Goal: Task Accomplishment & Management: Use online tool/utility

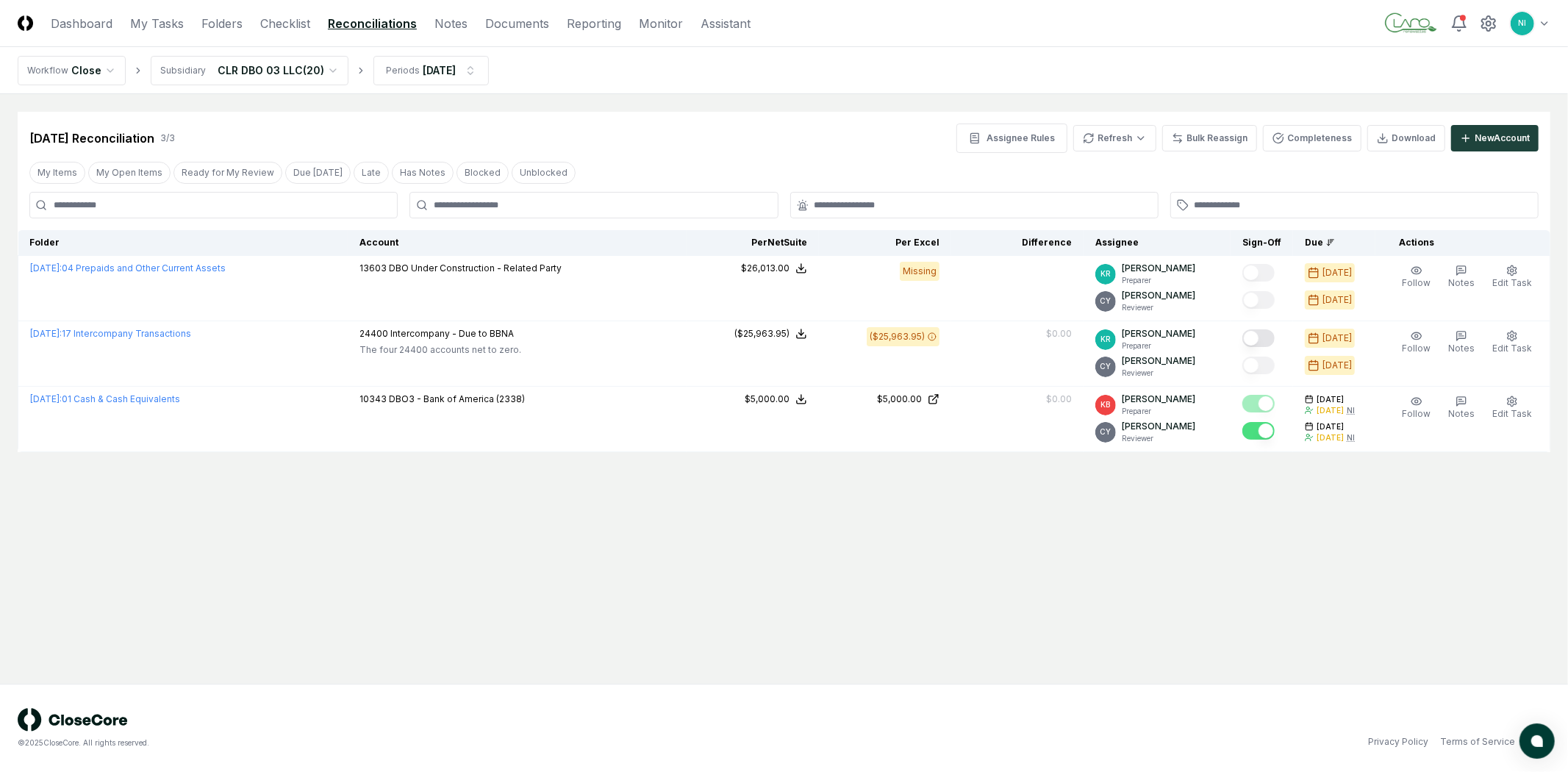
click at [23, 23] on img at bounding box center [25, 23] width 15 height 15
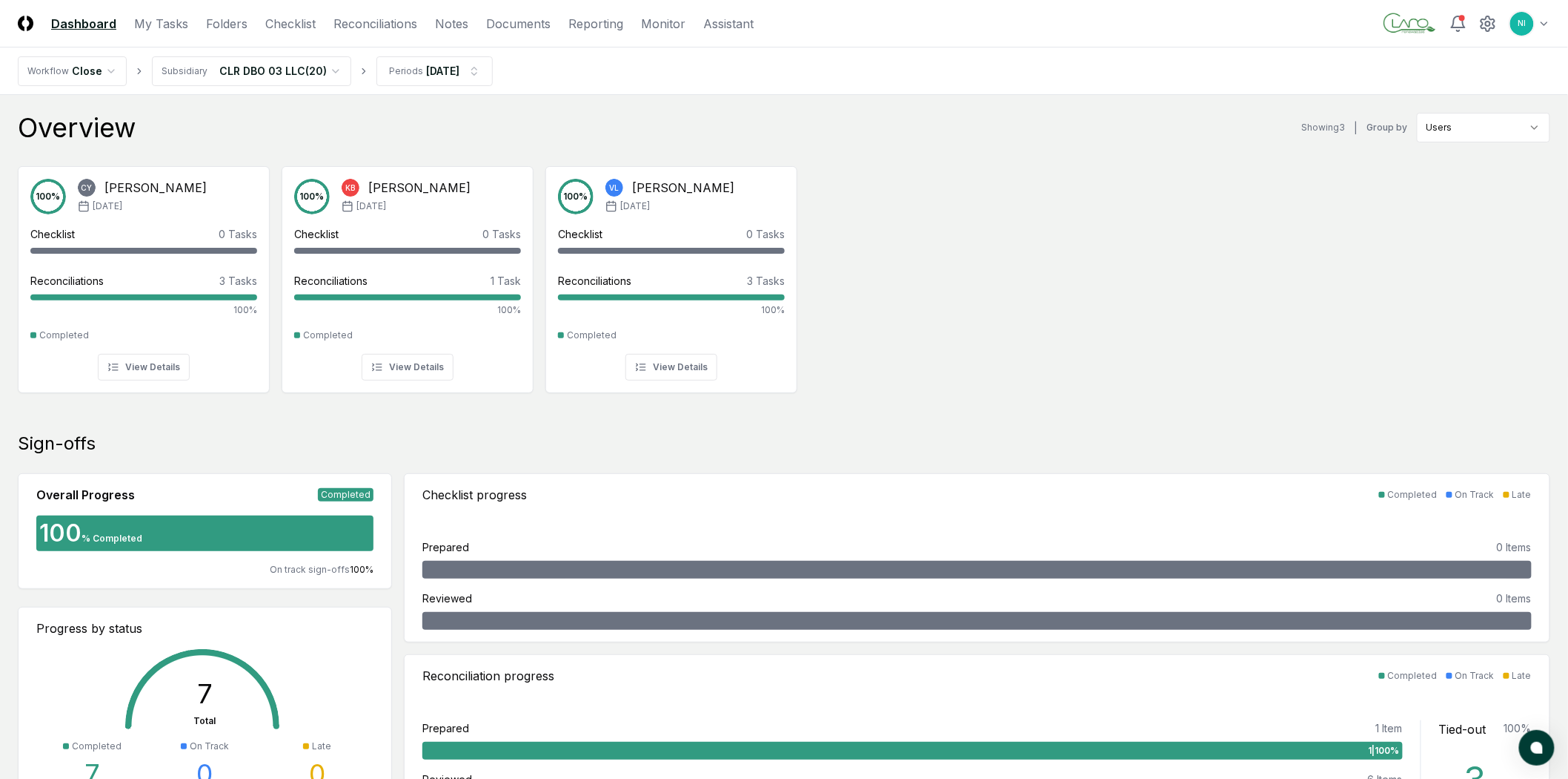
click at [1557, 25] on header "CloseCore Dashboard My Tasks Folders Checklist Reconciliations Notes Documents …" at bounding box center [784, 24] width 1568 height 47
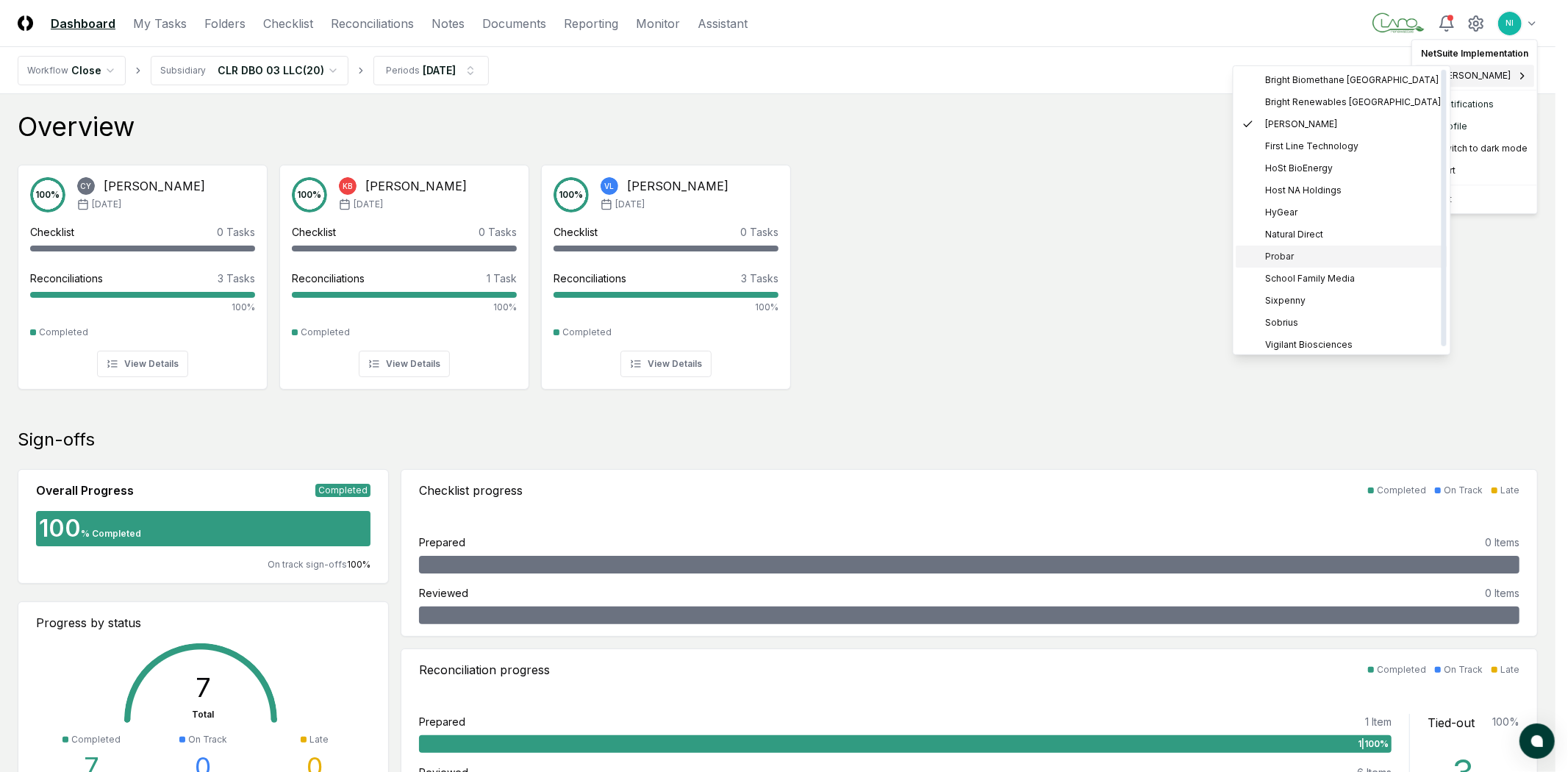
click at [1288, 259] on span "Probar" at bounding box center [1280, 256] width 29 height 14
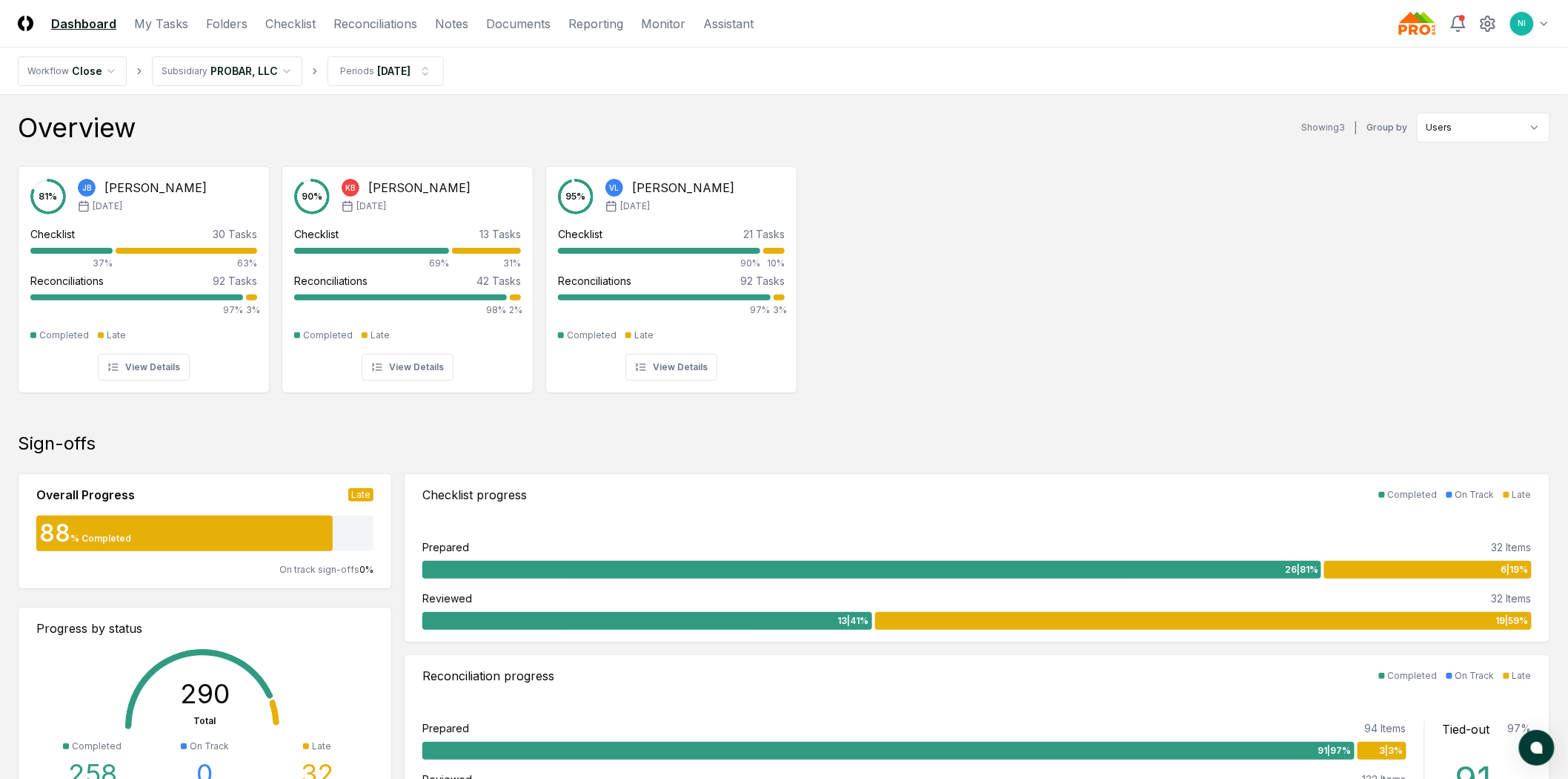
click at [22, 28] on img at bounding box center [25, 23] width 15 height 15
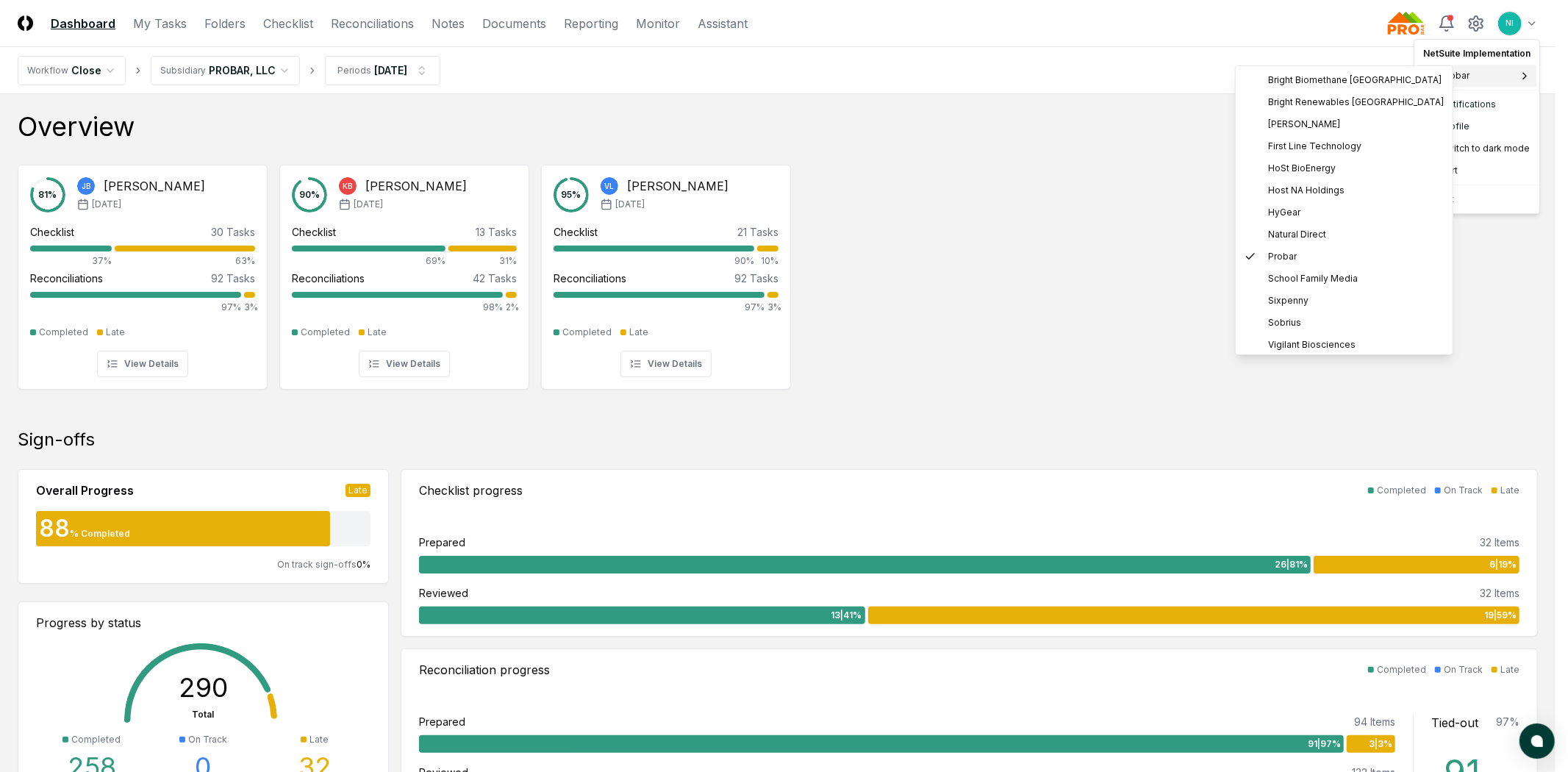
click at [1523, 74] on icon at bounding box center [1524, 76] width 3 height 6
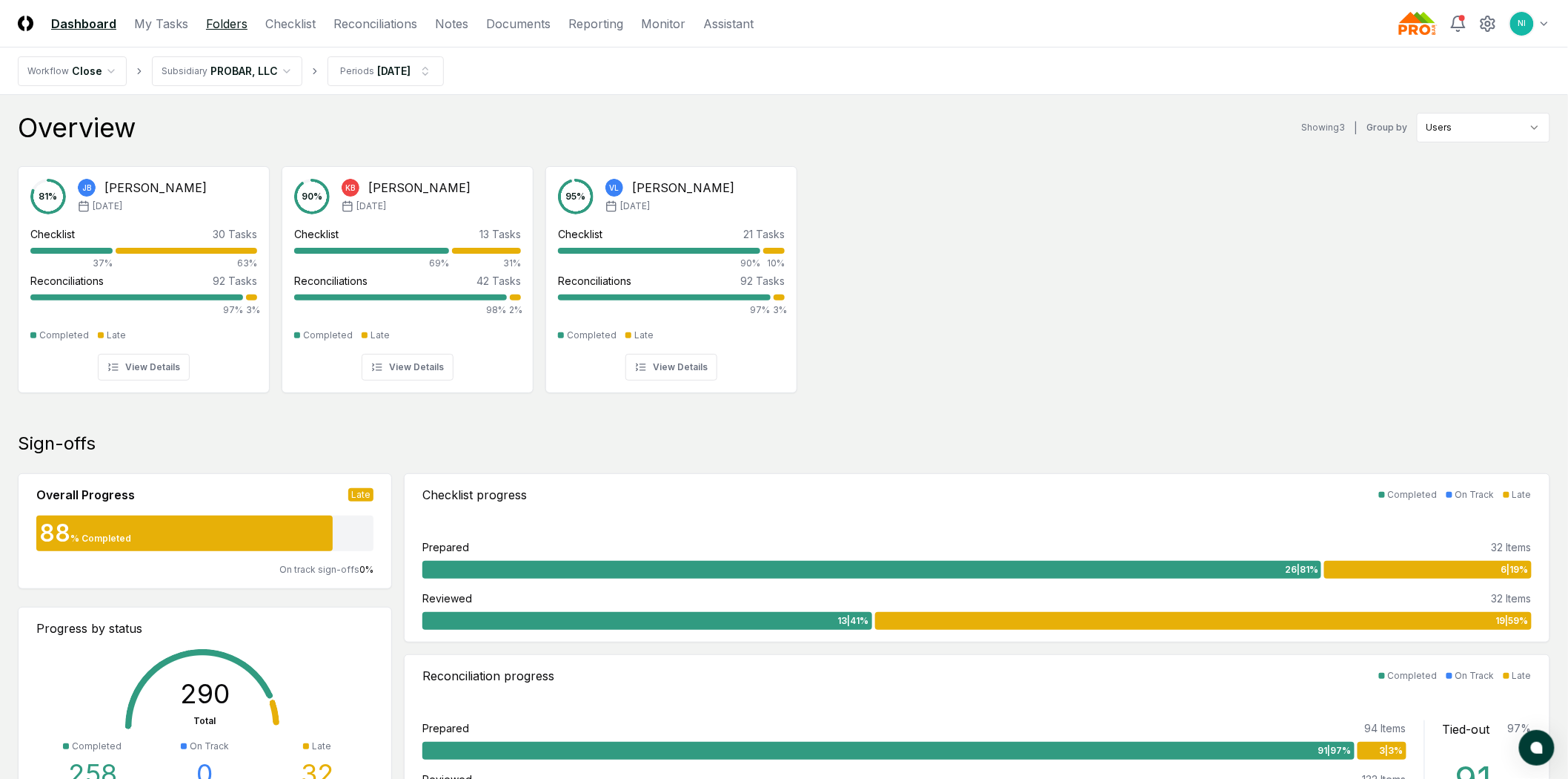
click at [208, 19] on link "Folders" at bounding box center [227, 24] width 42 height 18
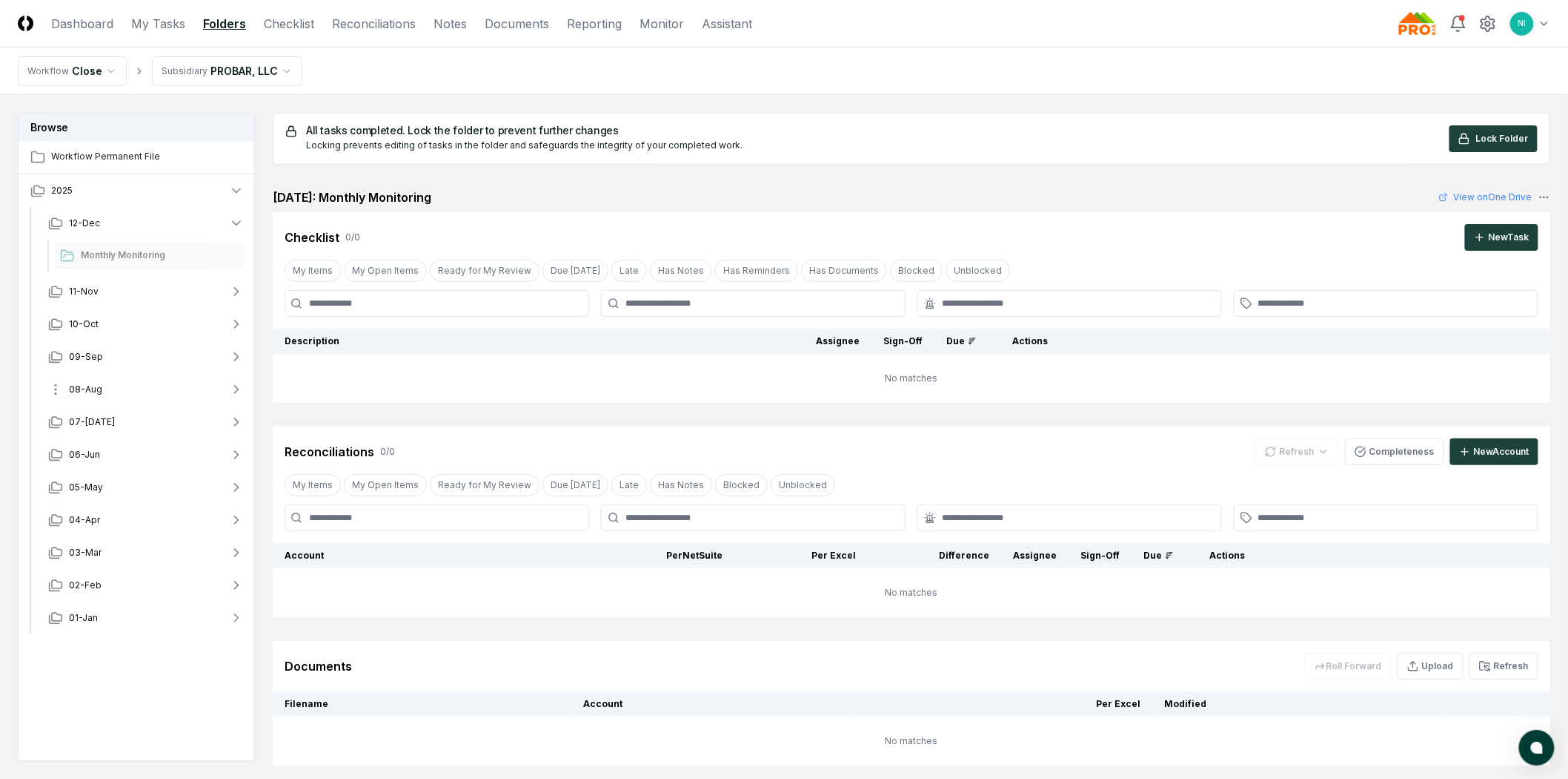
click at [77, 384] on span "08-Aug" at bounding box center [85, 389] width 34 height 14
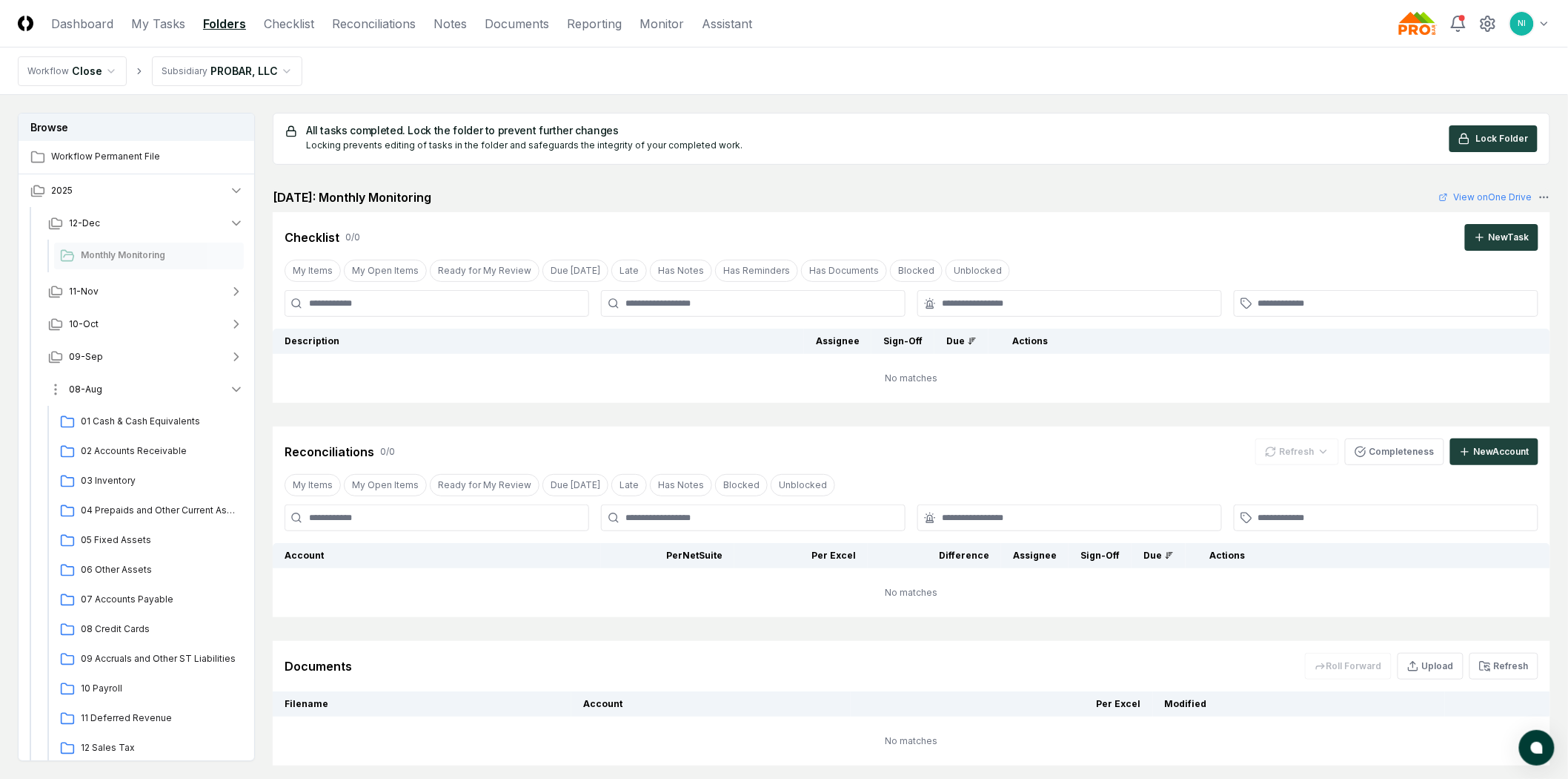
click at [89, 382] on span "08-Aug" at bounding box center [85, 389] width 34 height 14
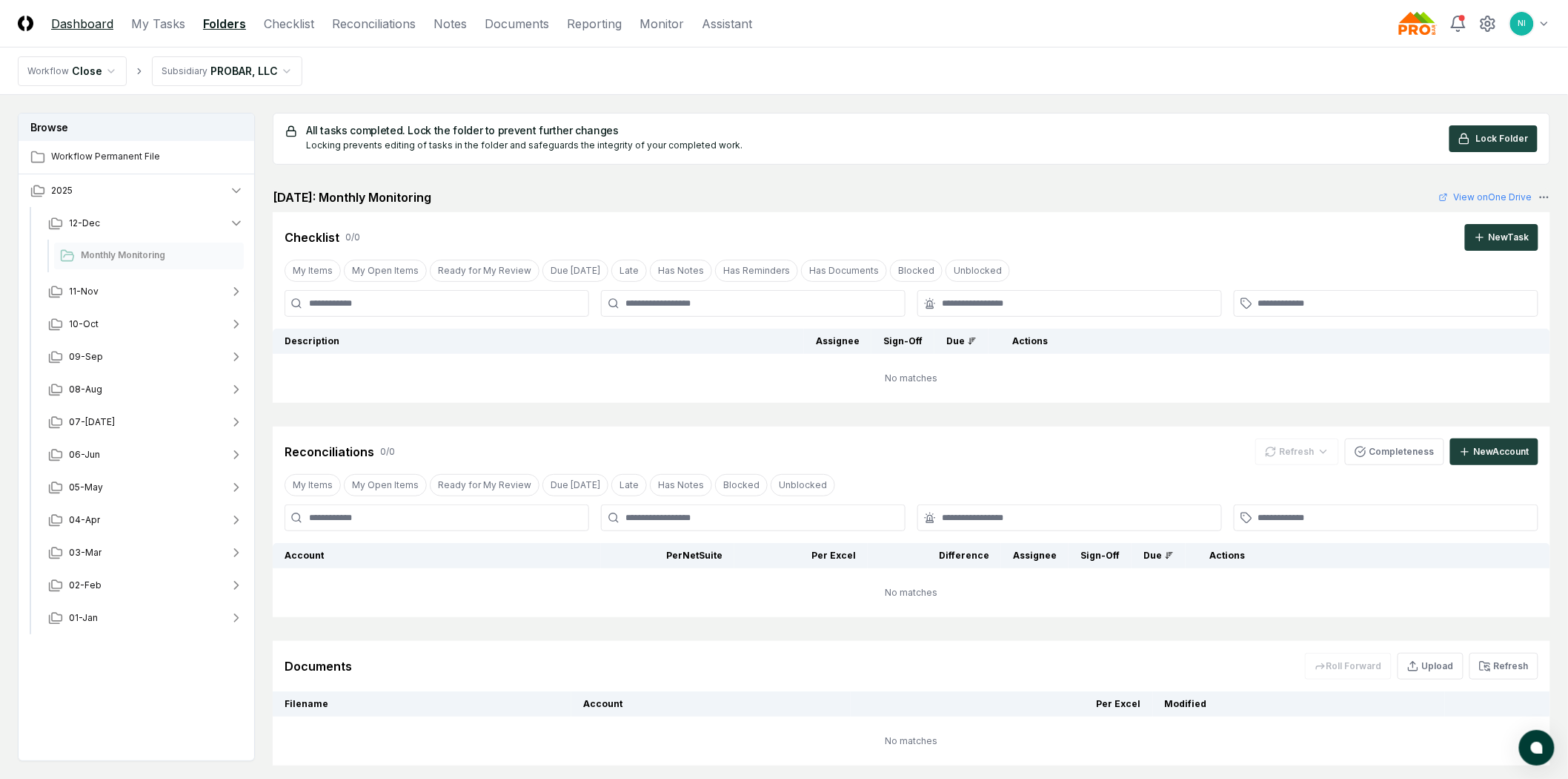
click at [93, 23] on link "Dashboard" at bounding box center [82, 24] width 62 height 18
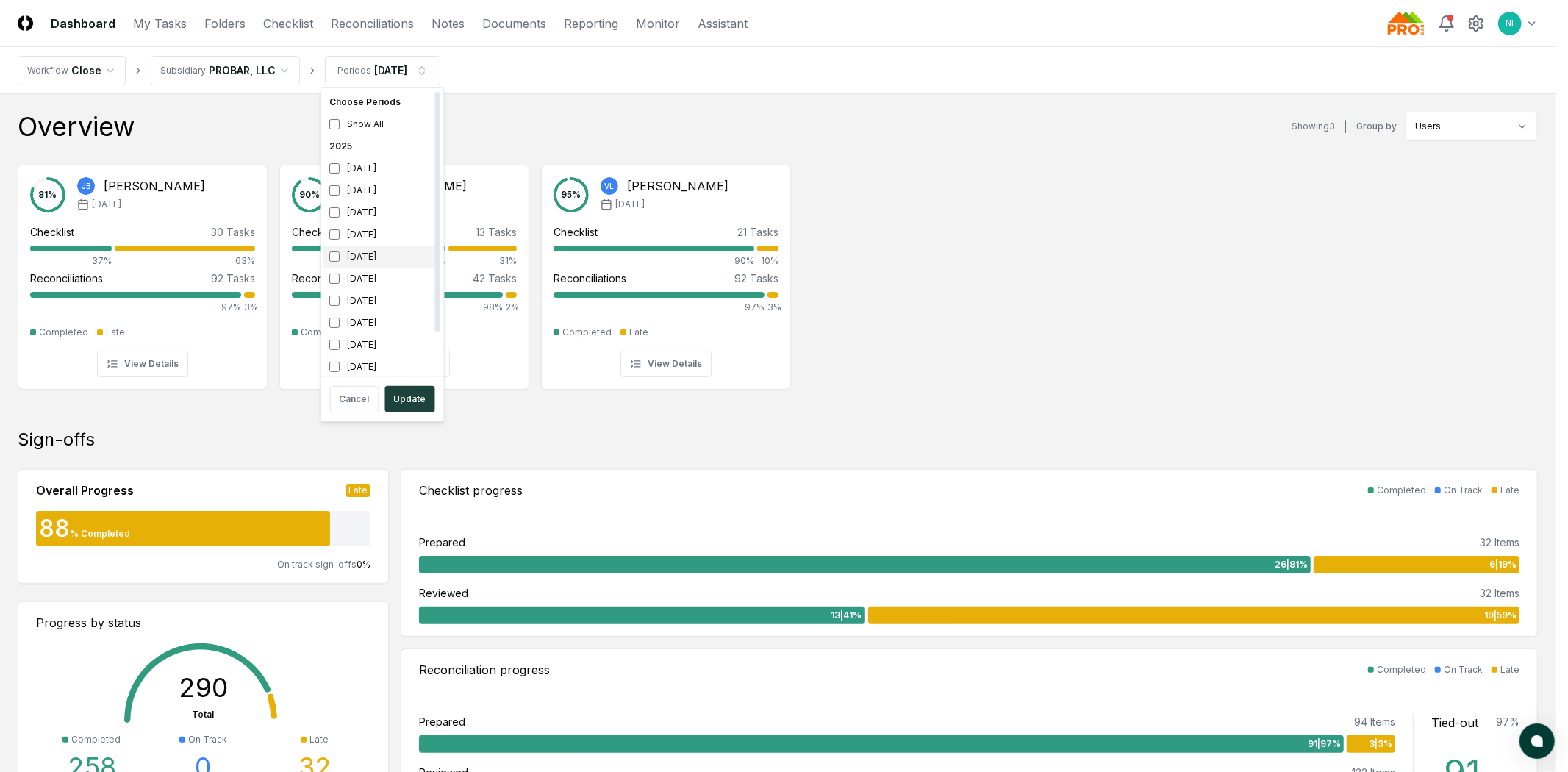
click at [369, 255] on div "August 2025" at bounding box center [383, 256] width 117 height 22
click at [363, 276] on div "July 2025" at bounding box center [383, 279] width 117 height 22
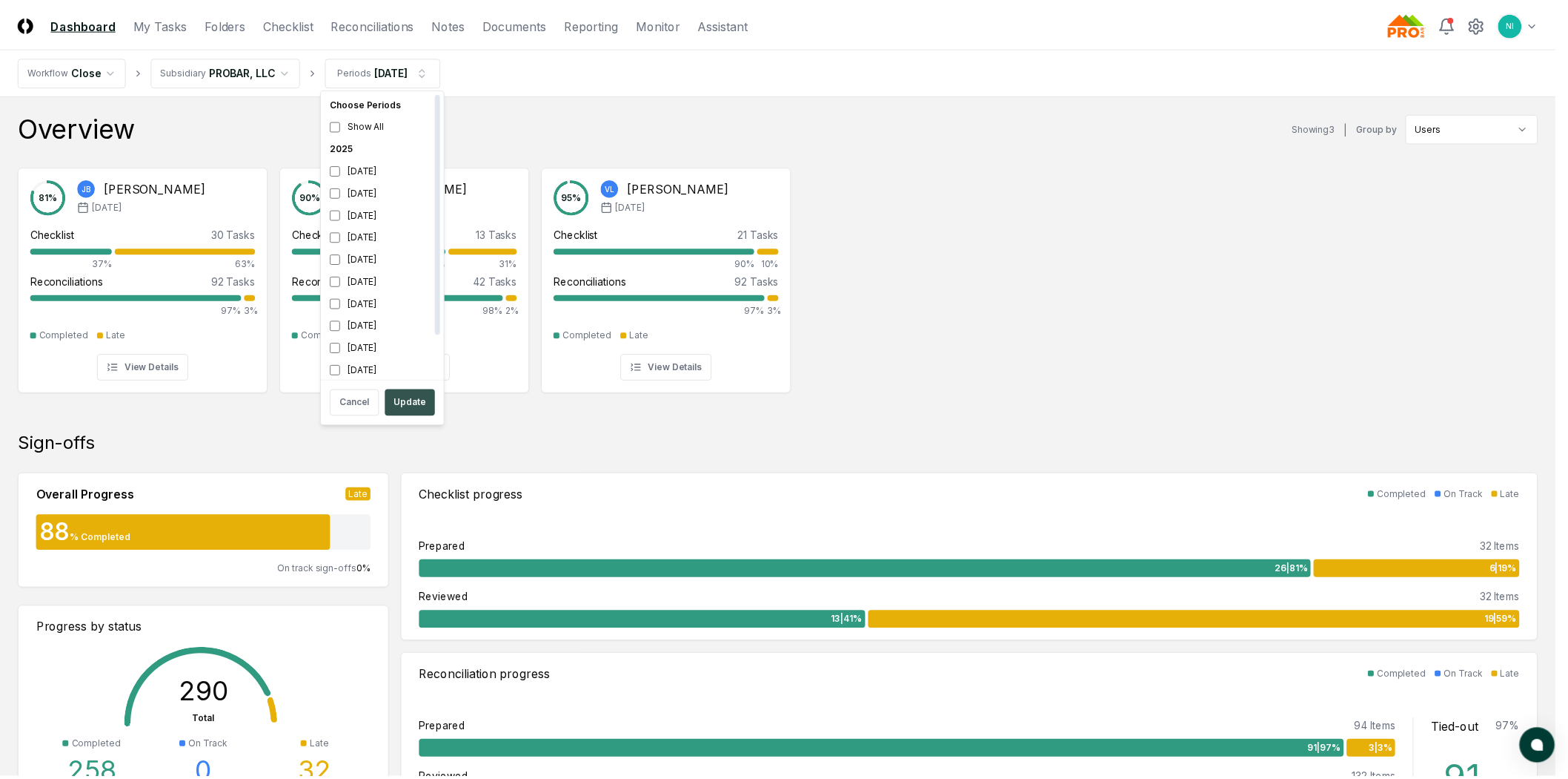
scroll to position [48, 0]
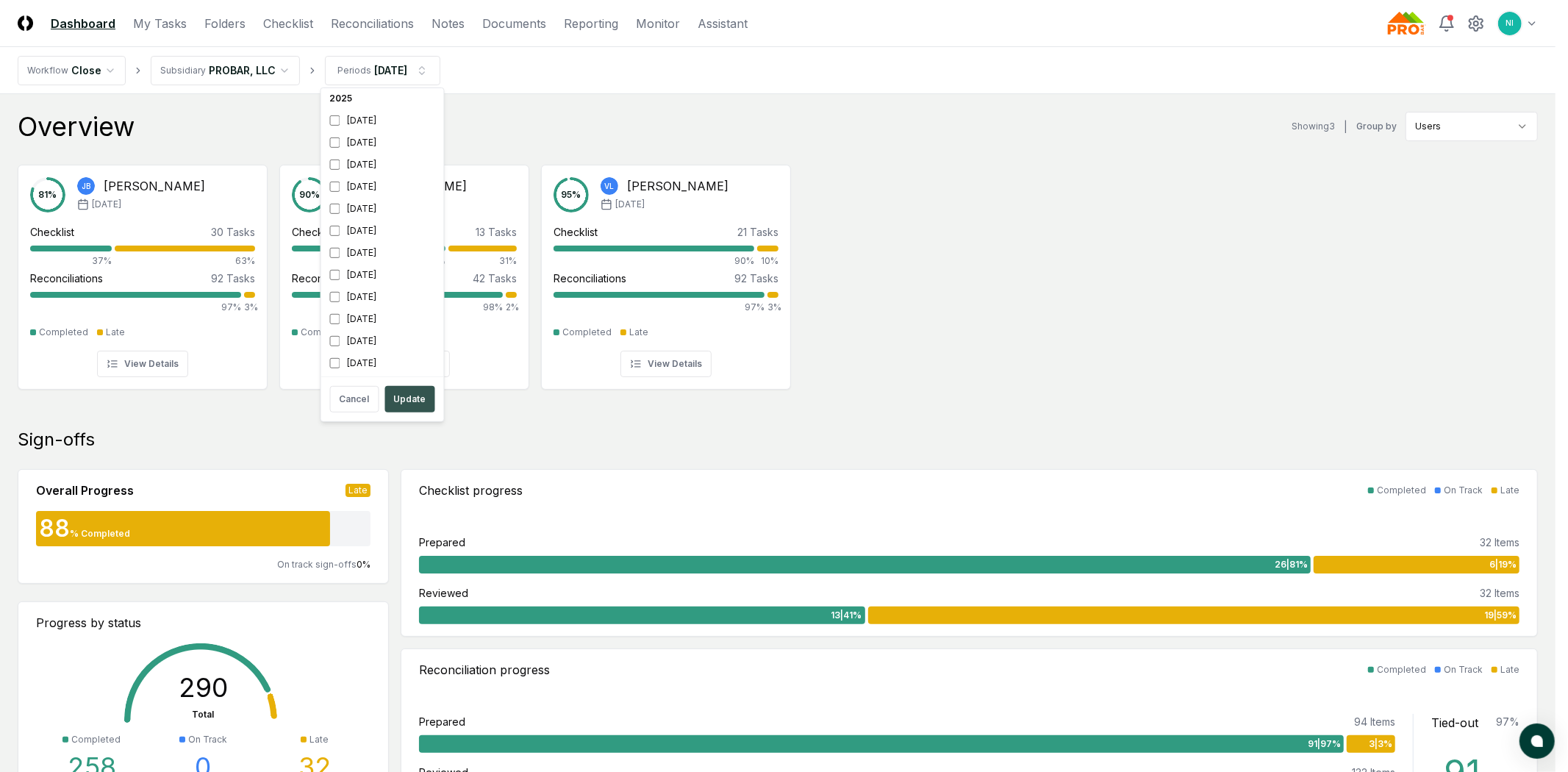
click at [410, 404] on button "Update" at bounding box center [410, 399] width 50 height 26
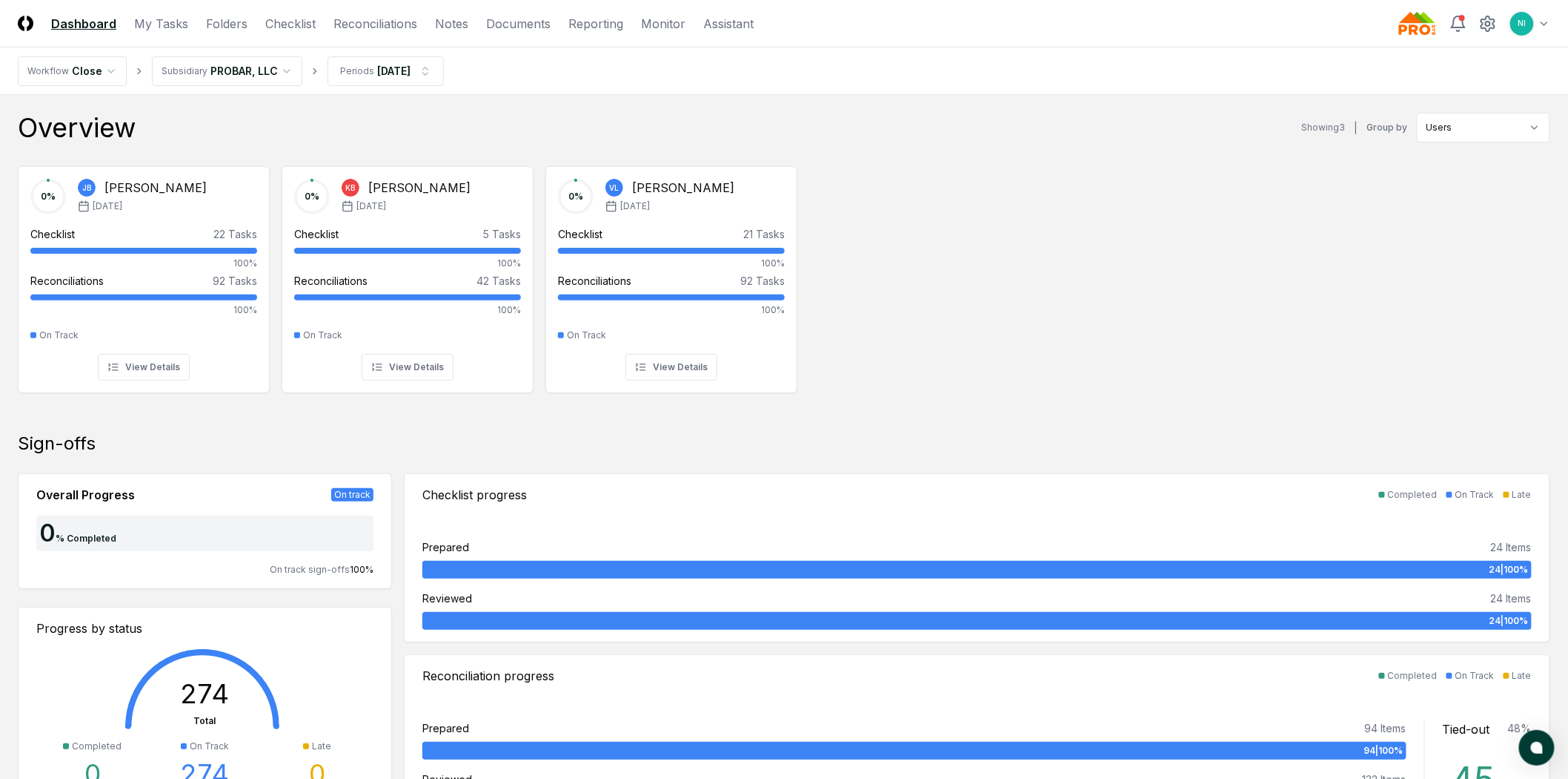
click at [246, 26] on nav "CloseCore Dashboard My Tasks Folders Checklist Reconciliations Notes Documents …" at bounding box center [386, 24] width 736 height 18
click at [238, 25] on link "Folders" at bounding box center [227, 24] width 42 height 18
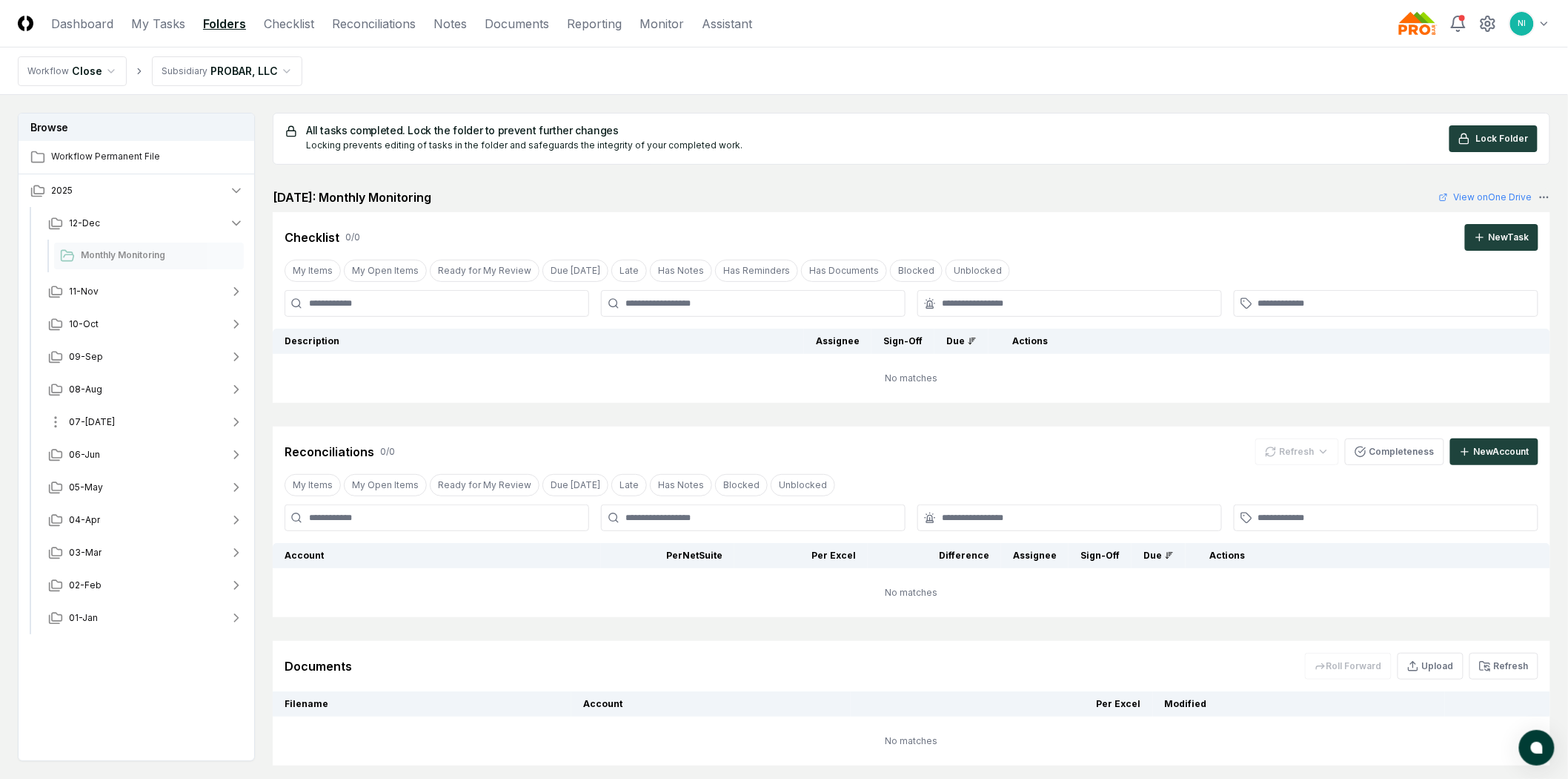
click at [89, 410] on button "07-Jul" at bounding box center [146, 422] width 219 height 33
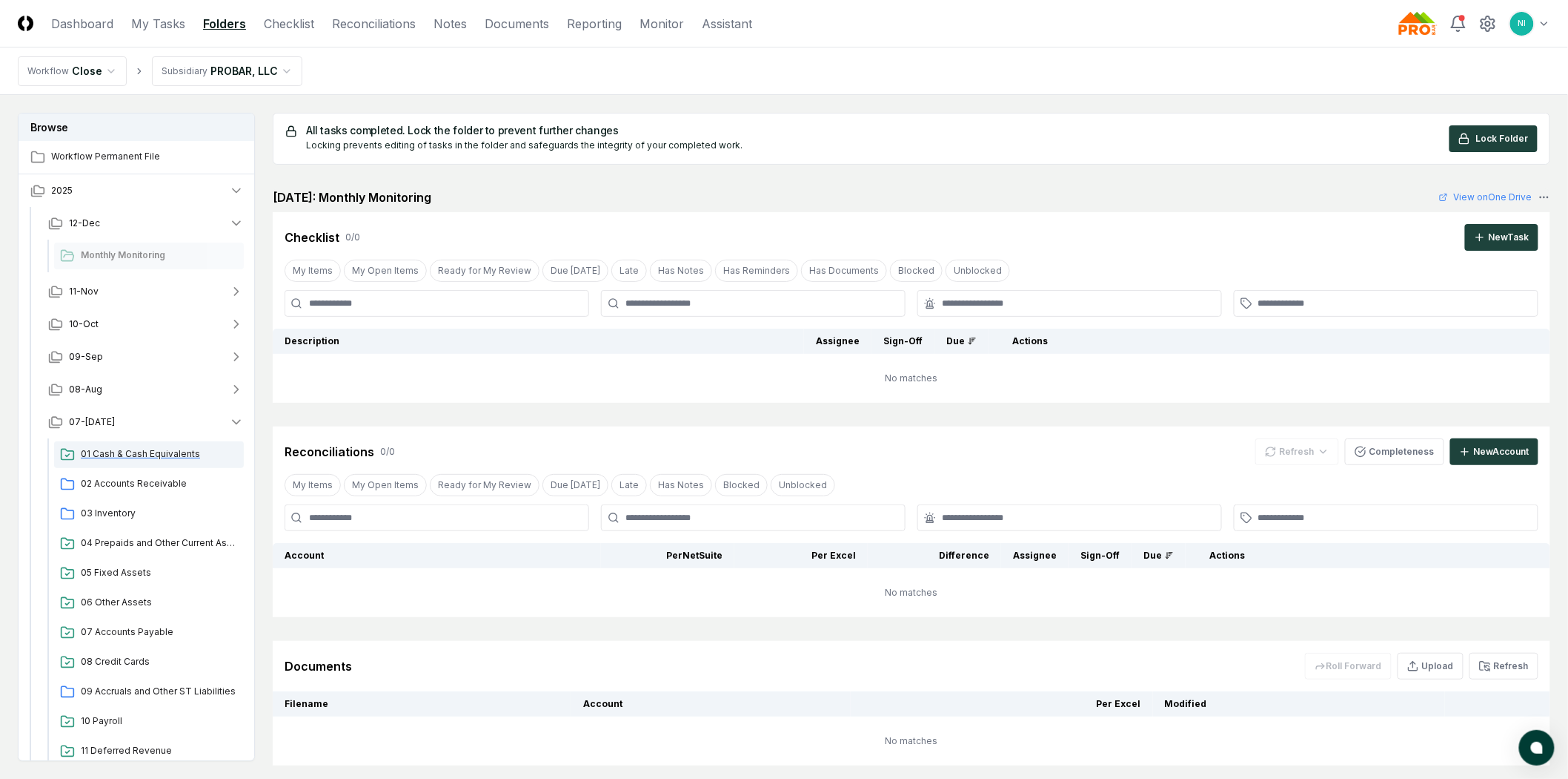
click at [93, 457] on span "01 Cash & Cash Equivalents" at bounding box center [159, 453] width 157 height 14
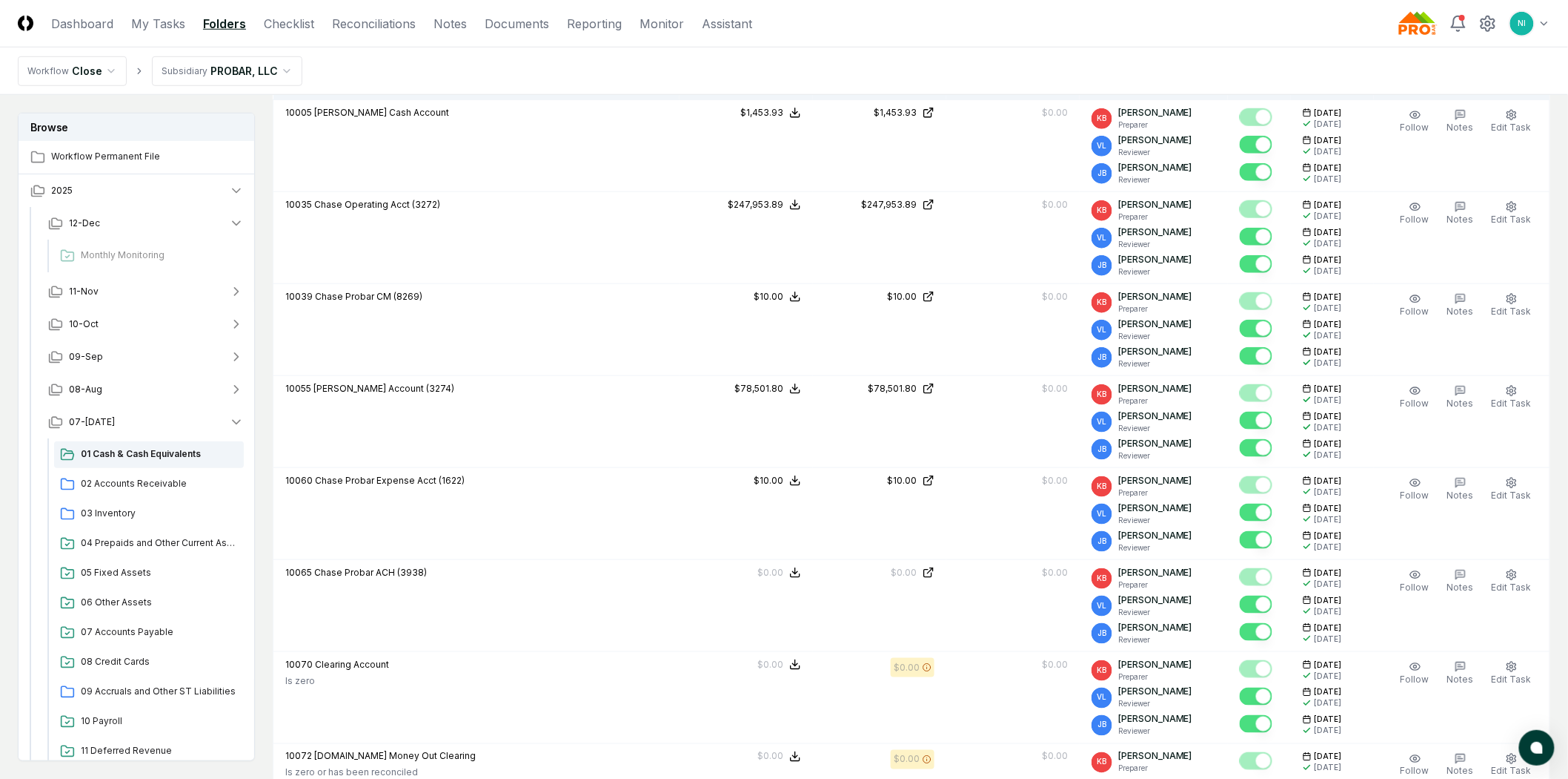
scroll to position [494, 0]
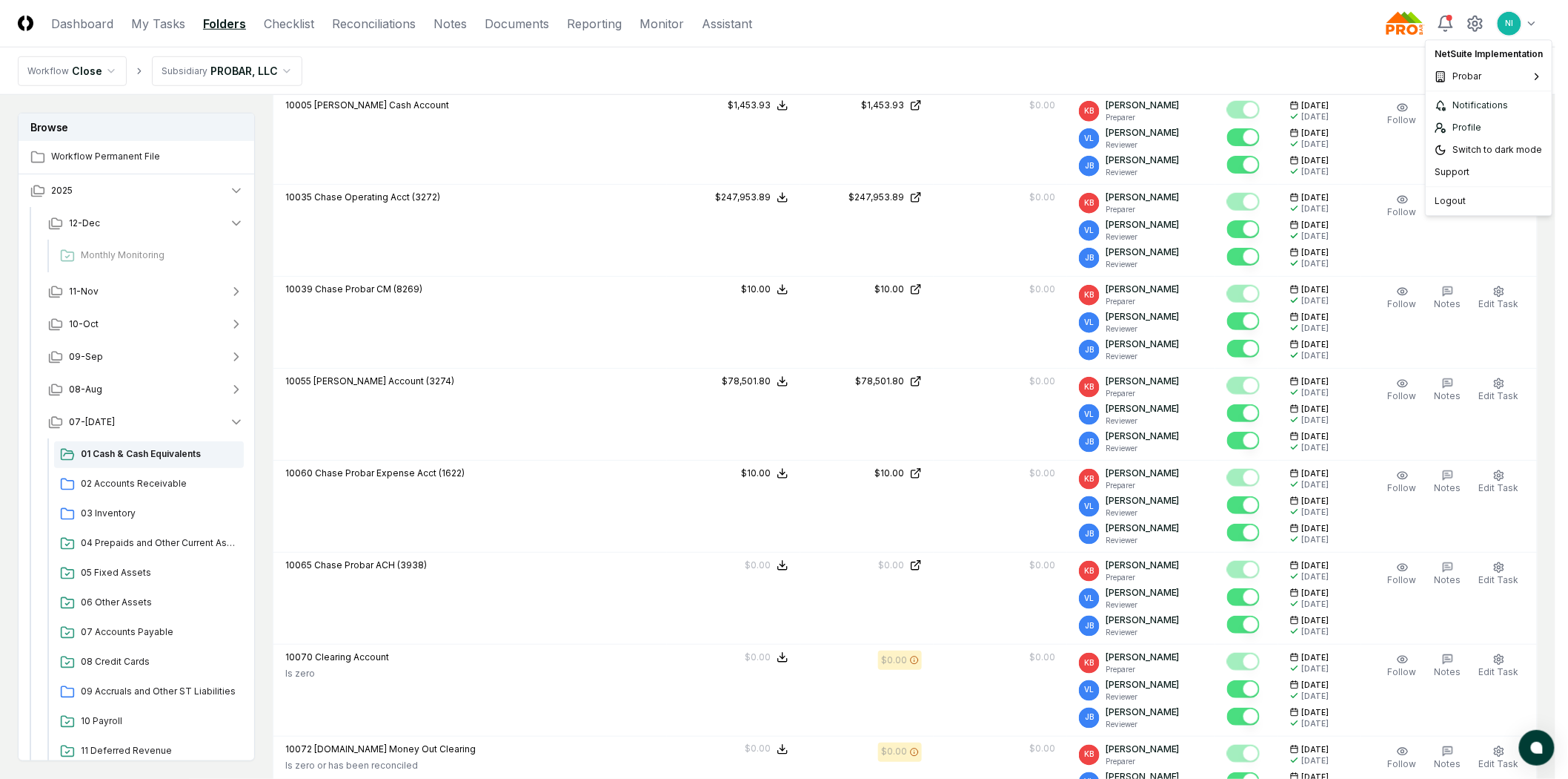
click at [1543, 24] on html "CloseCore Dashboard My Tasks Folders Checklist Reconciliations Notes Documents …" at bounding box center [784, 388] width 1568 height 1765
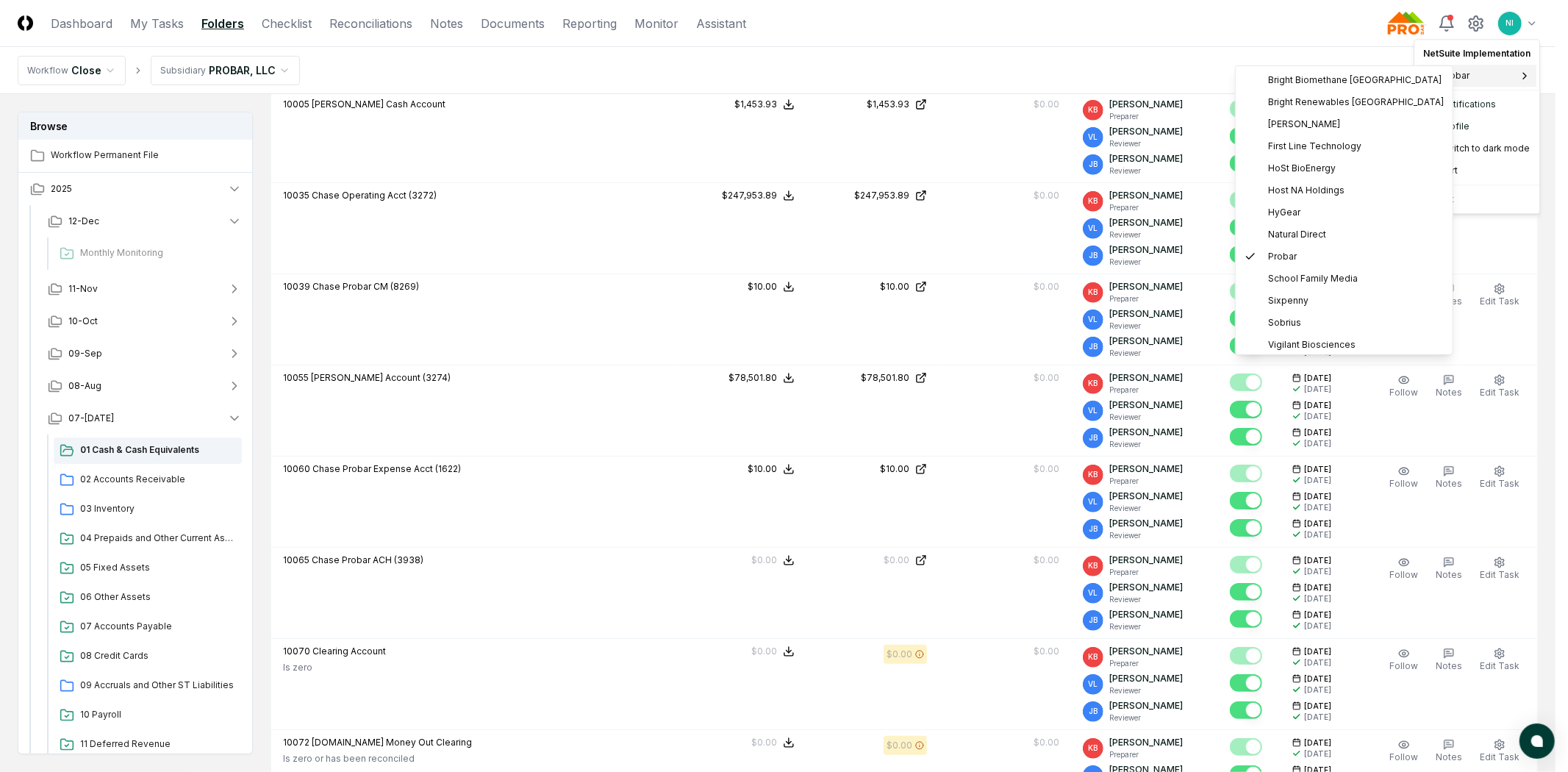
click at [1035, 59] on html "CloseCore Dashboard My Tasks Folders Checklist Reconciliations Notes Documents …" at bounding box center [784, 384] width 1568 height 1749
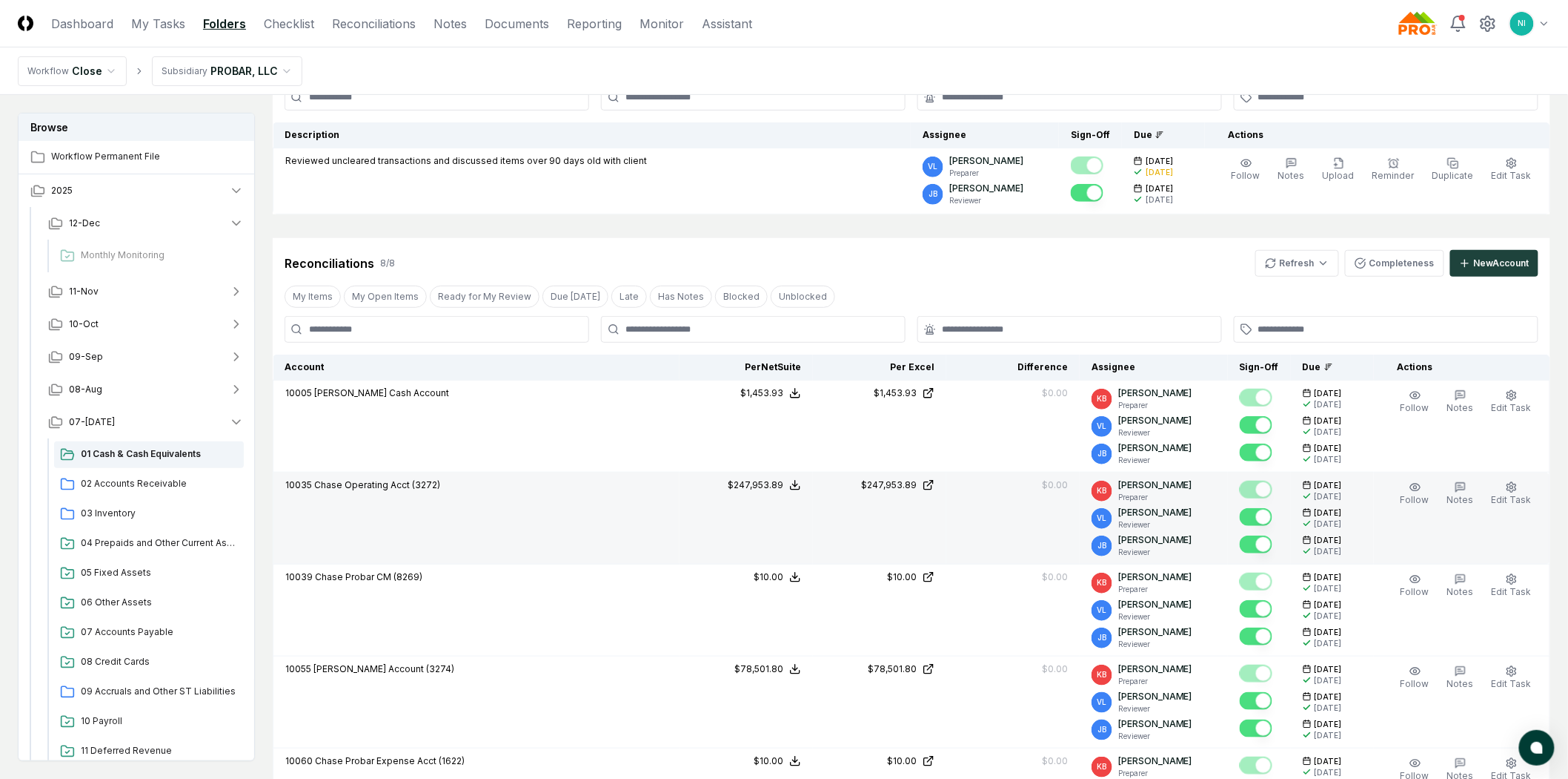
scroll to position [165, 0]
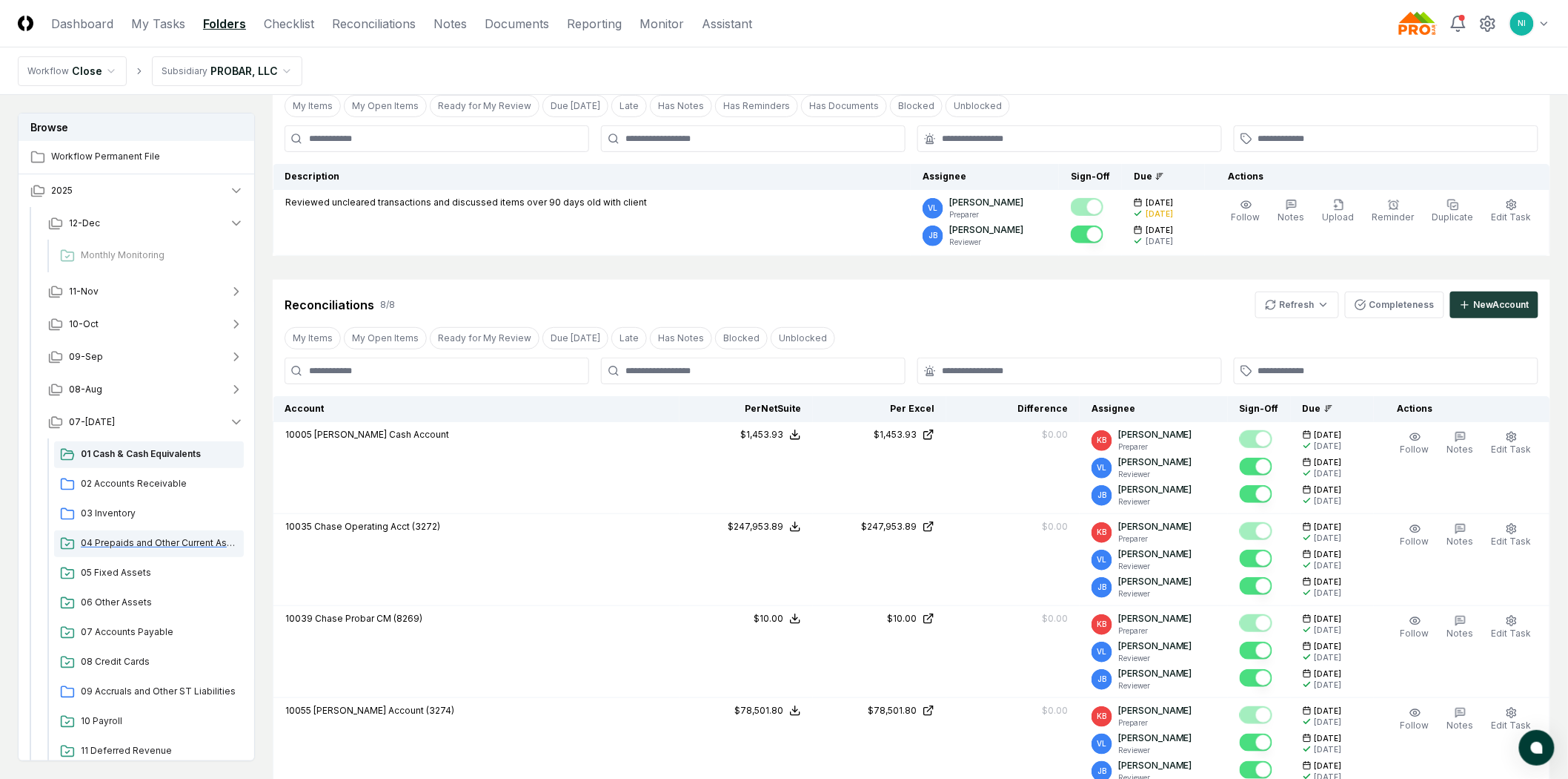
click at [176, 550] on div "04 Prepaids and Other Current Assets" at bounding box center [148, 543] width 190 height 26
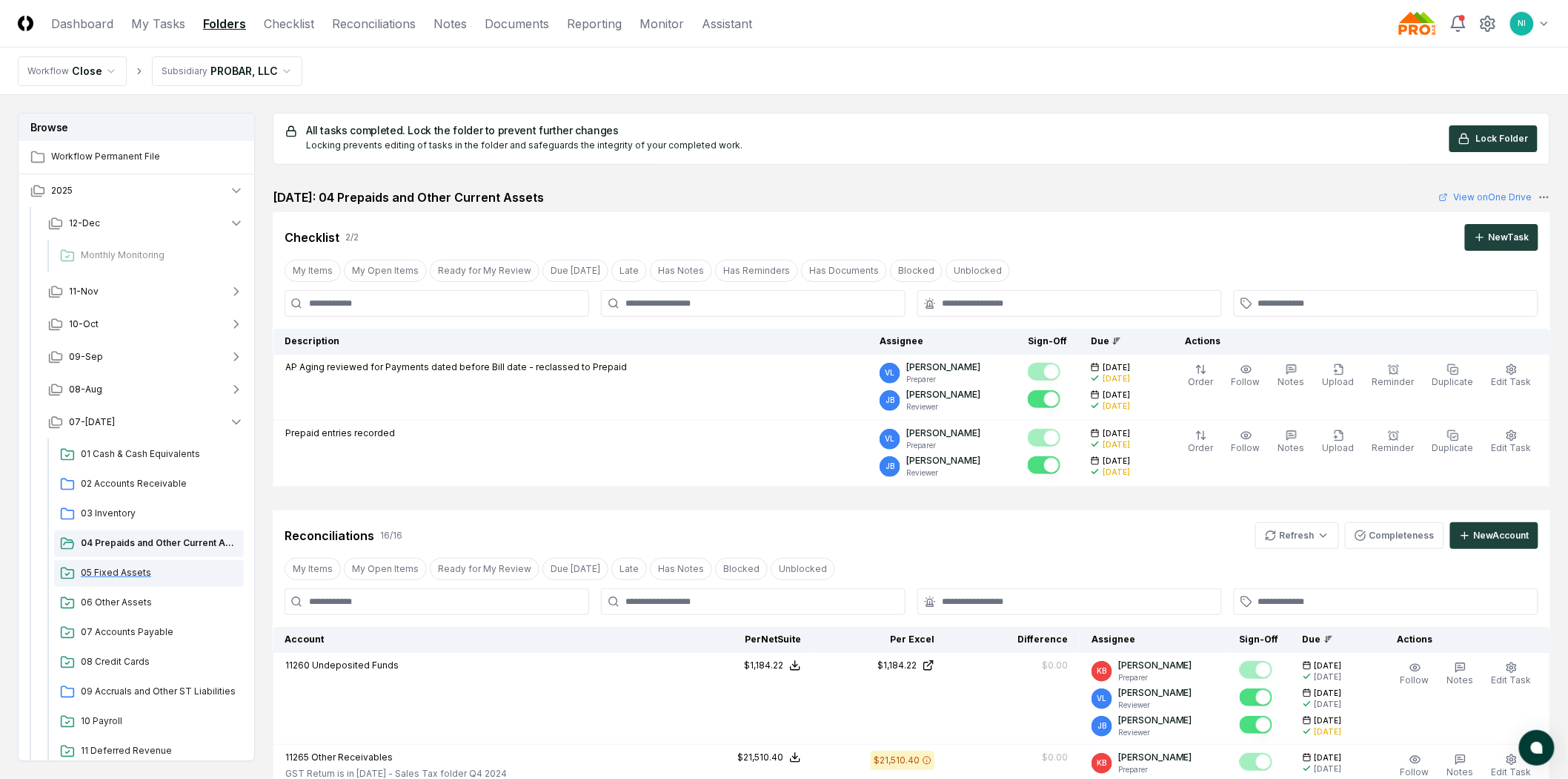
click at [94, 573] on span "05 Fixed Assets" at bounding box center [159, 572] width 157 height 14
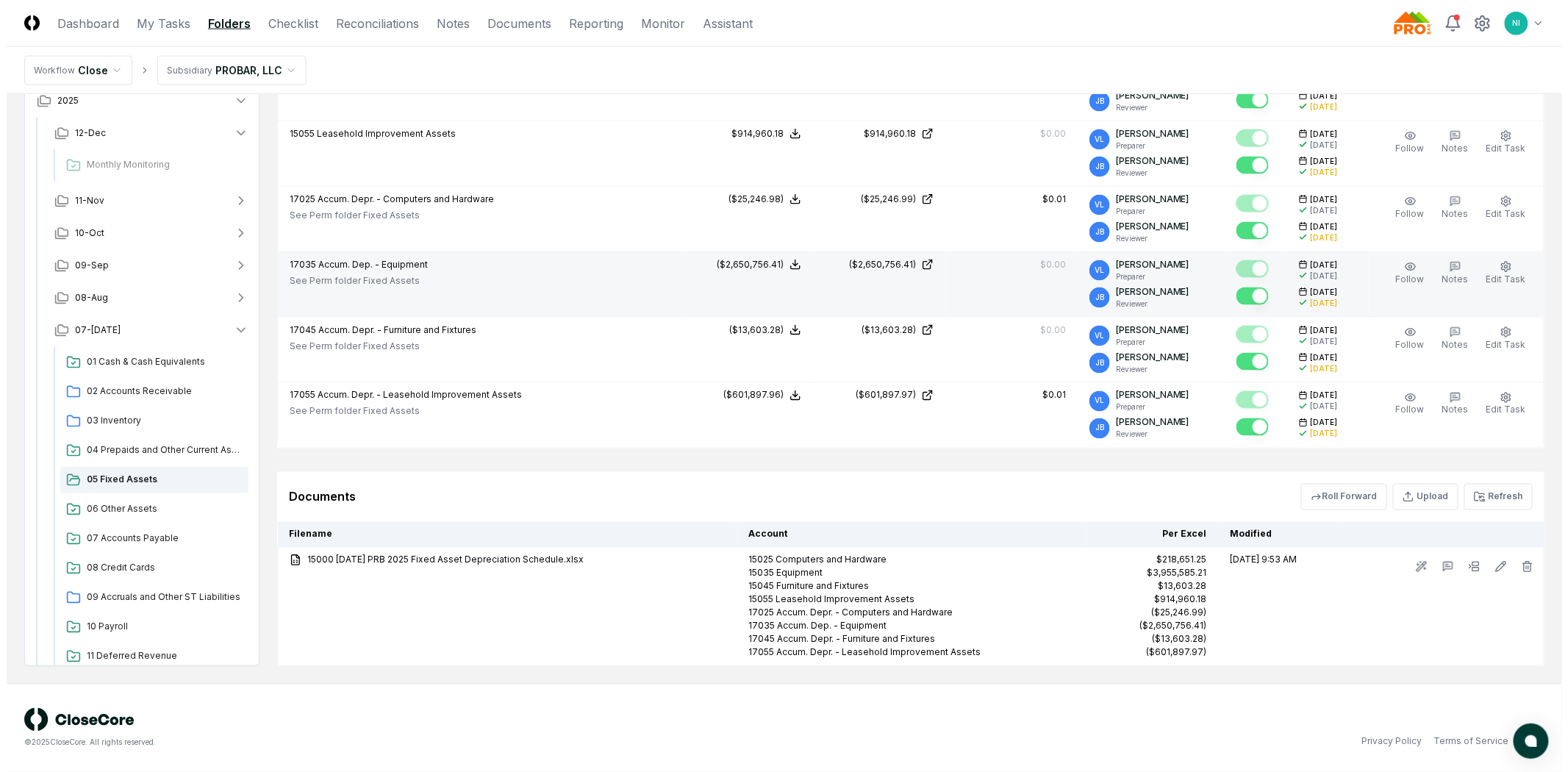
scroll to position [788, 0]
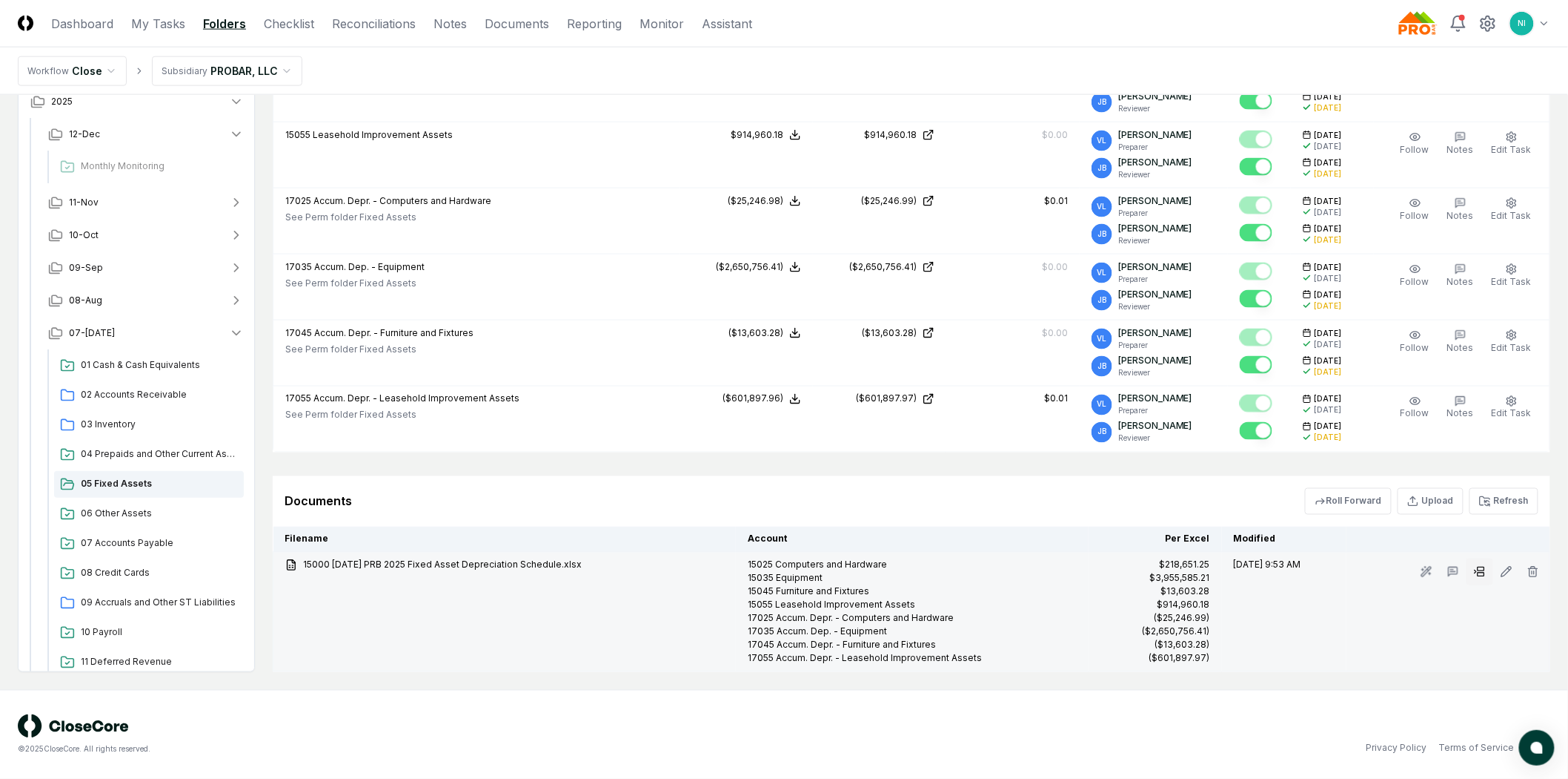
click at [1474, 574] on icon at bounding box center [1480, 572] width 12 height 12
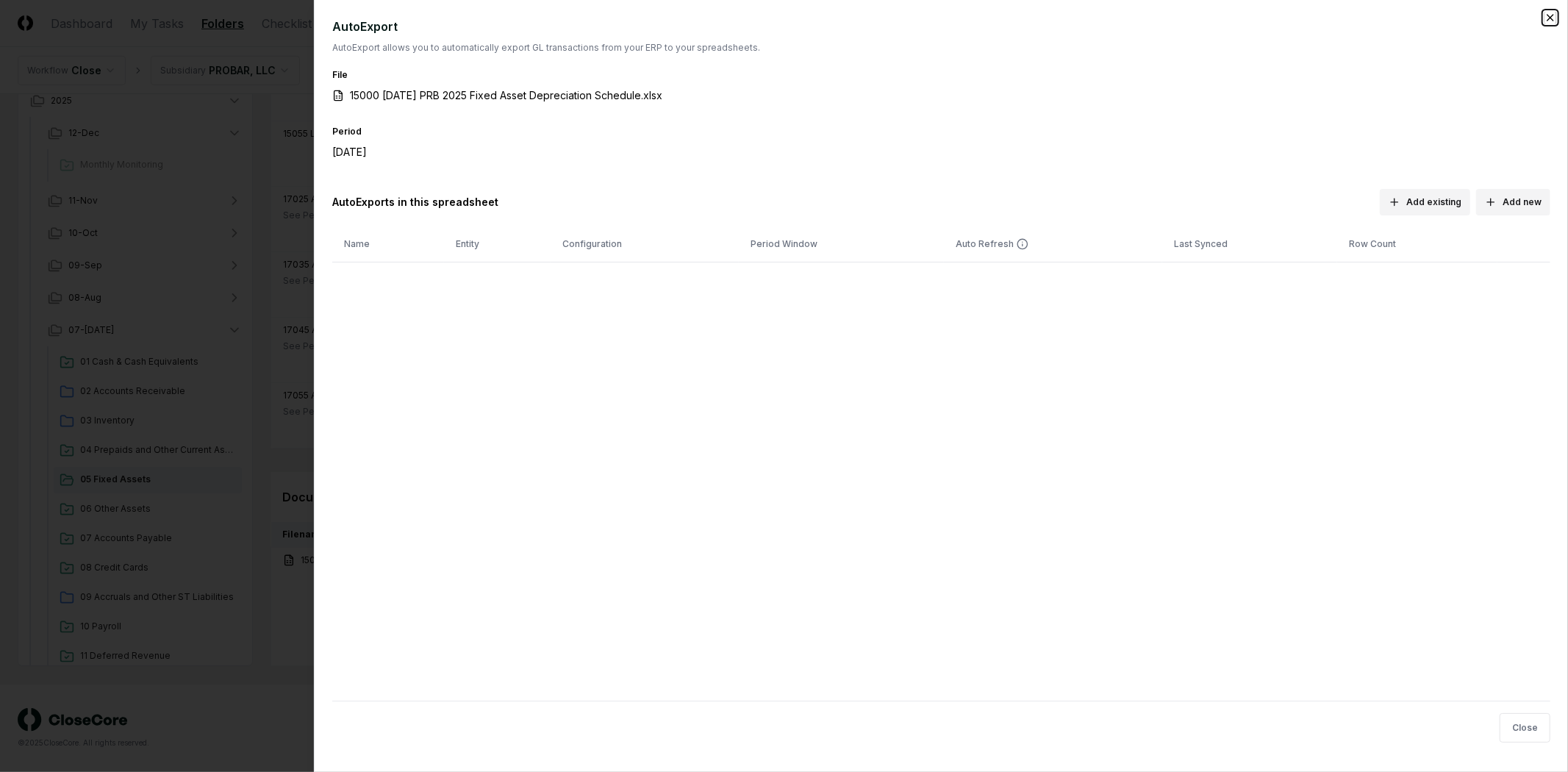
click at [1554, 17] on icon "button" at bounding box center [1550, 17] width 12 height 12
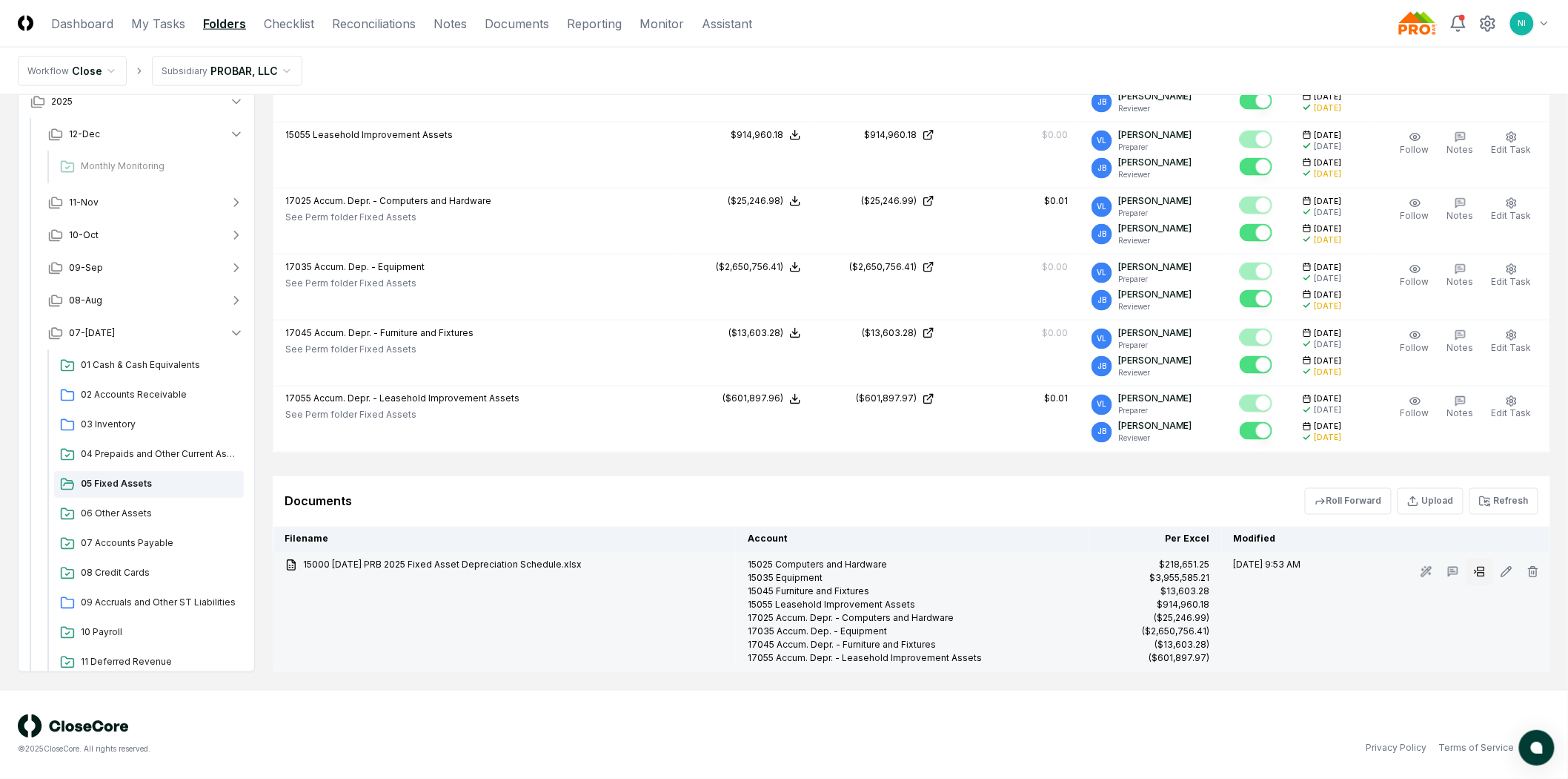
click at [1477, 573] on icon at bounding box center [1480, 572] width 12 height 12
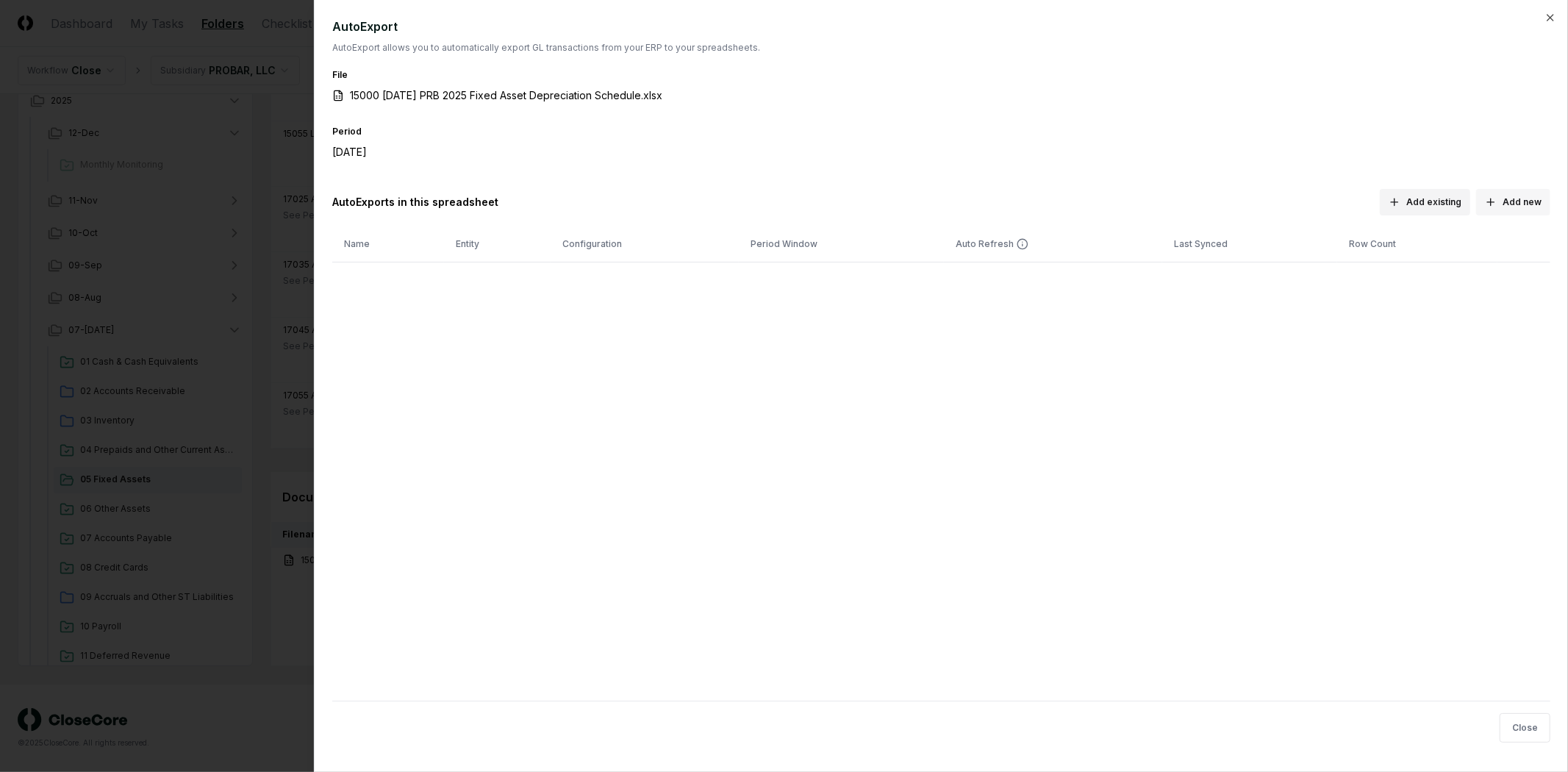
click at [1517, 209] on button "Add new" at bounding box center [1513, 201] width 74 height 26
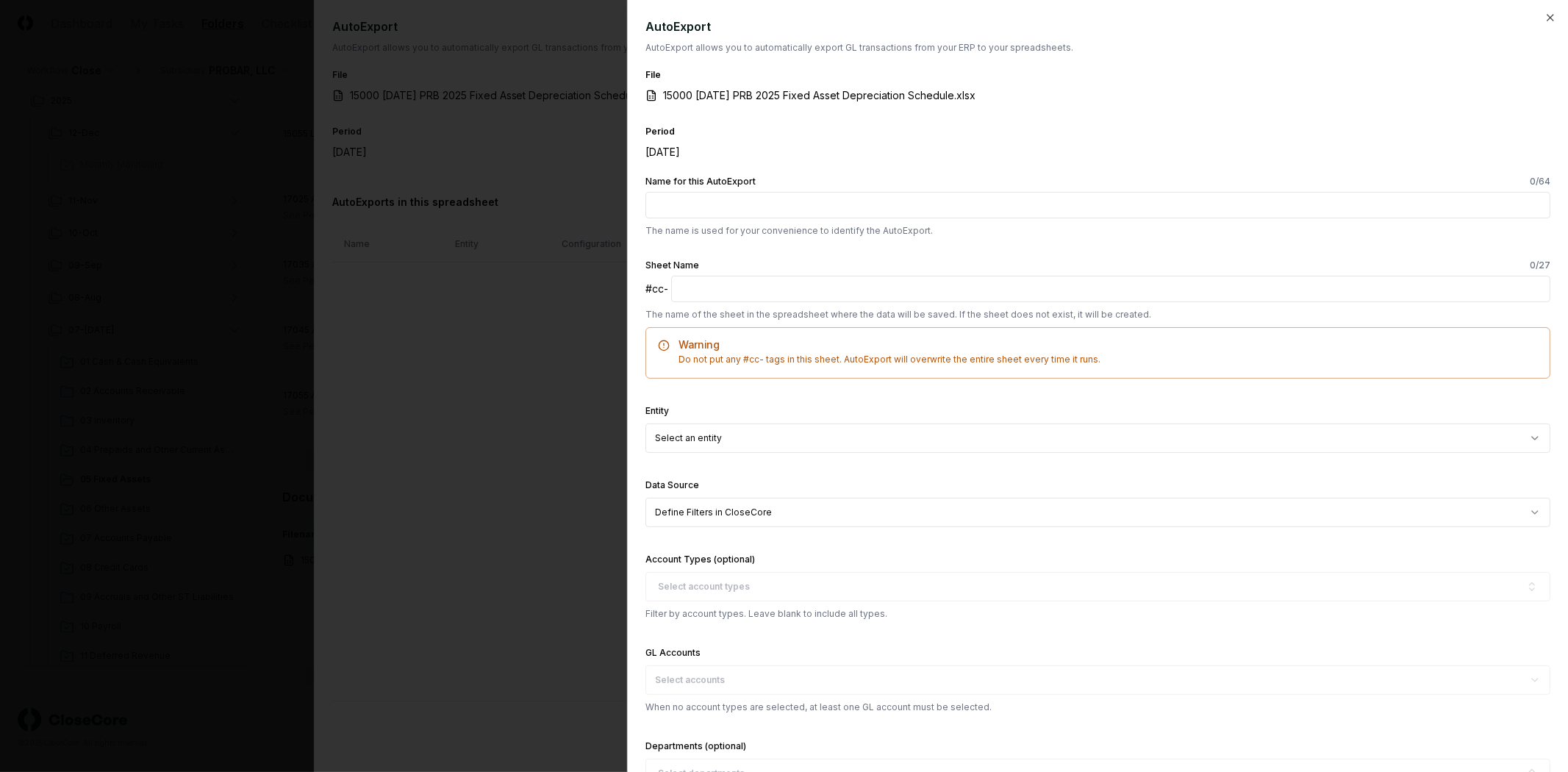
click at [618, 344] on div at bounding box center [784, 386] width 1568 height 772
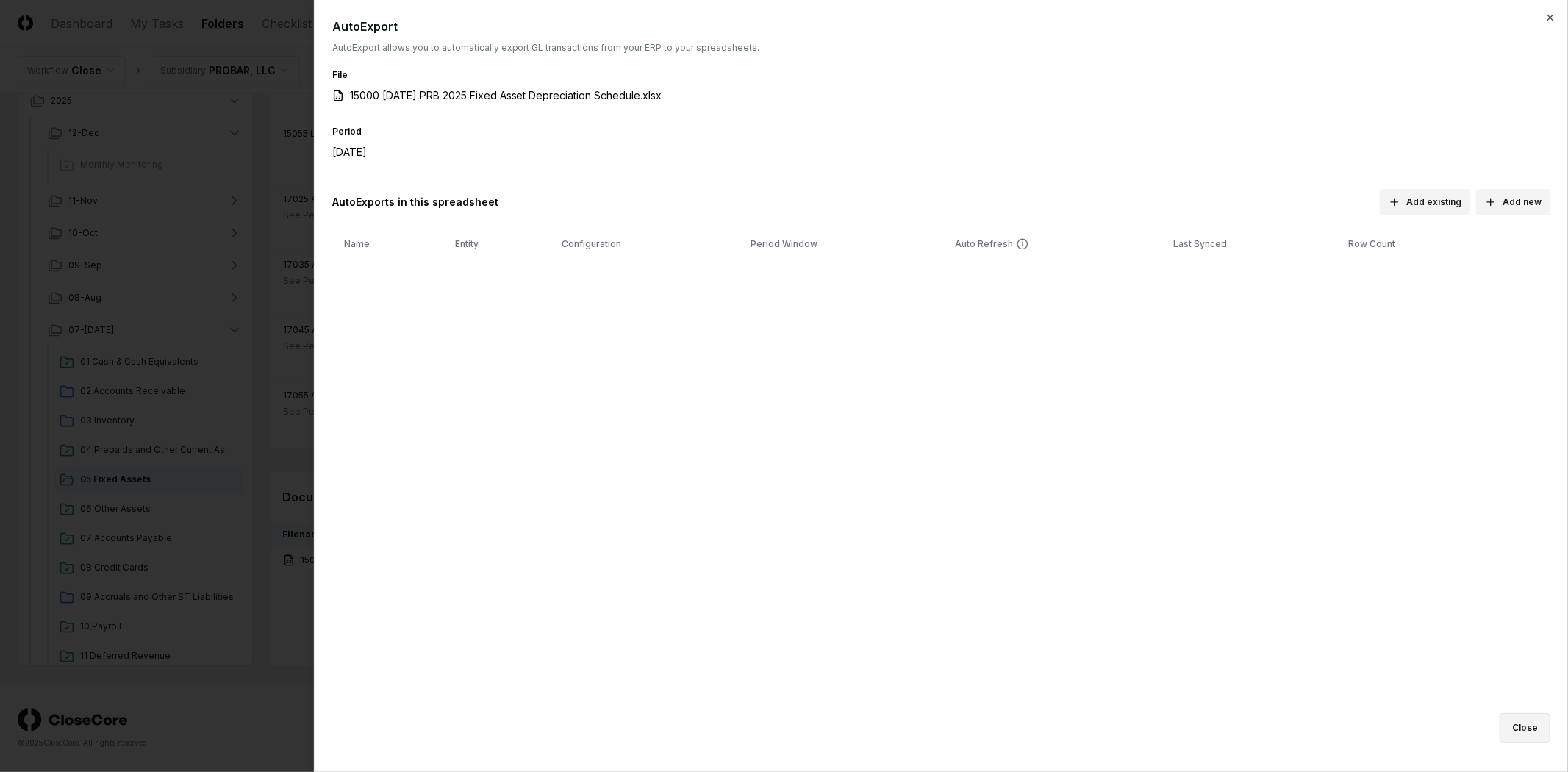
click at [1530, 728] on button "Close" at bounding box center [1525, 727] width 51 height 30
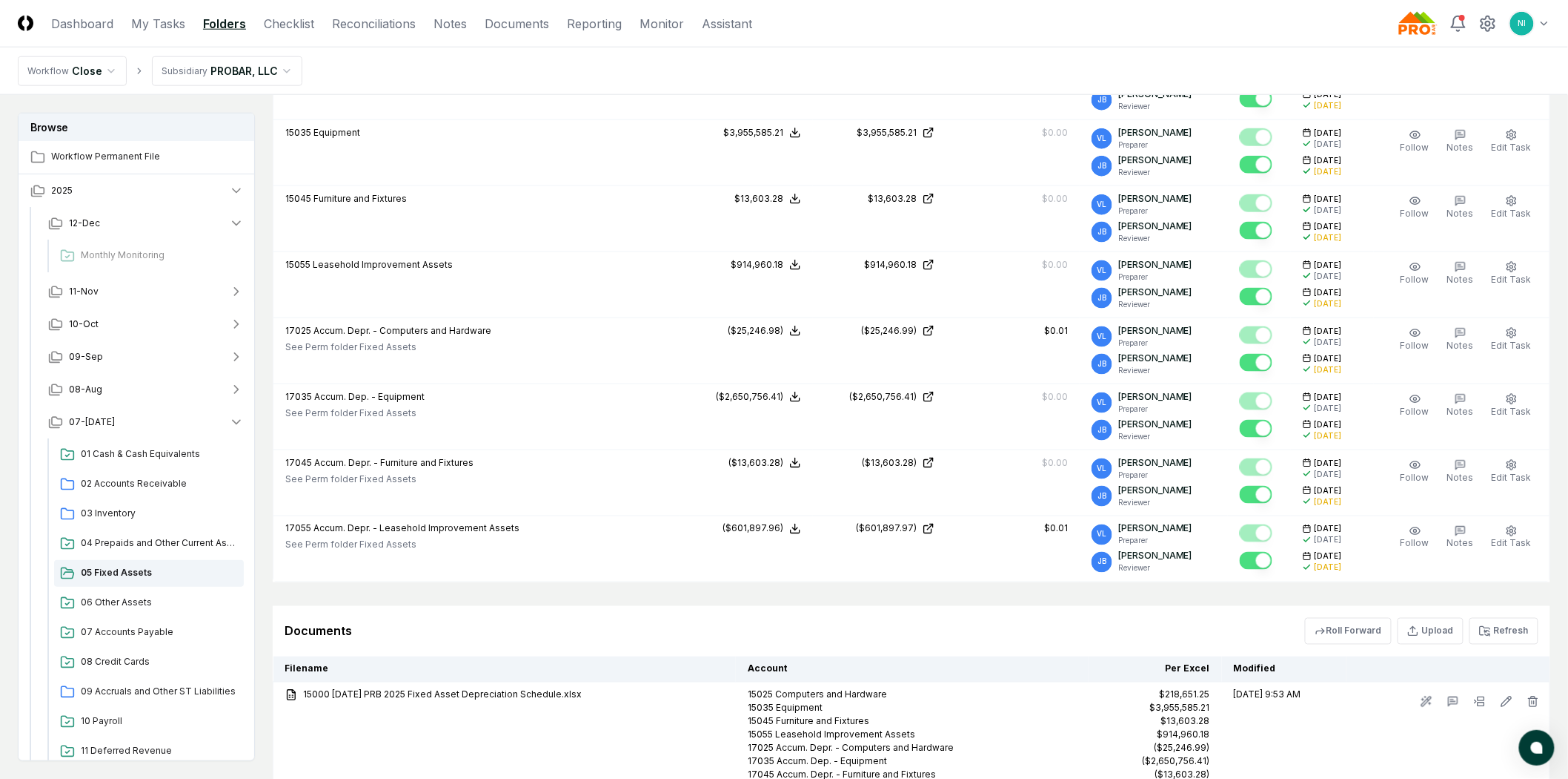
scroll to position [549, 0]
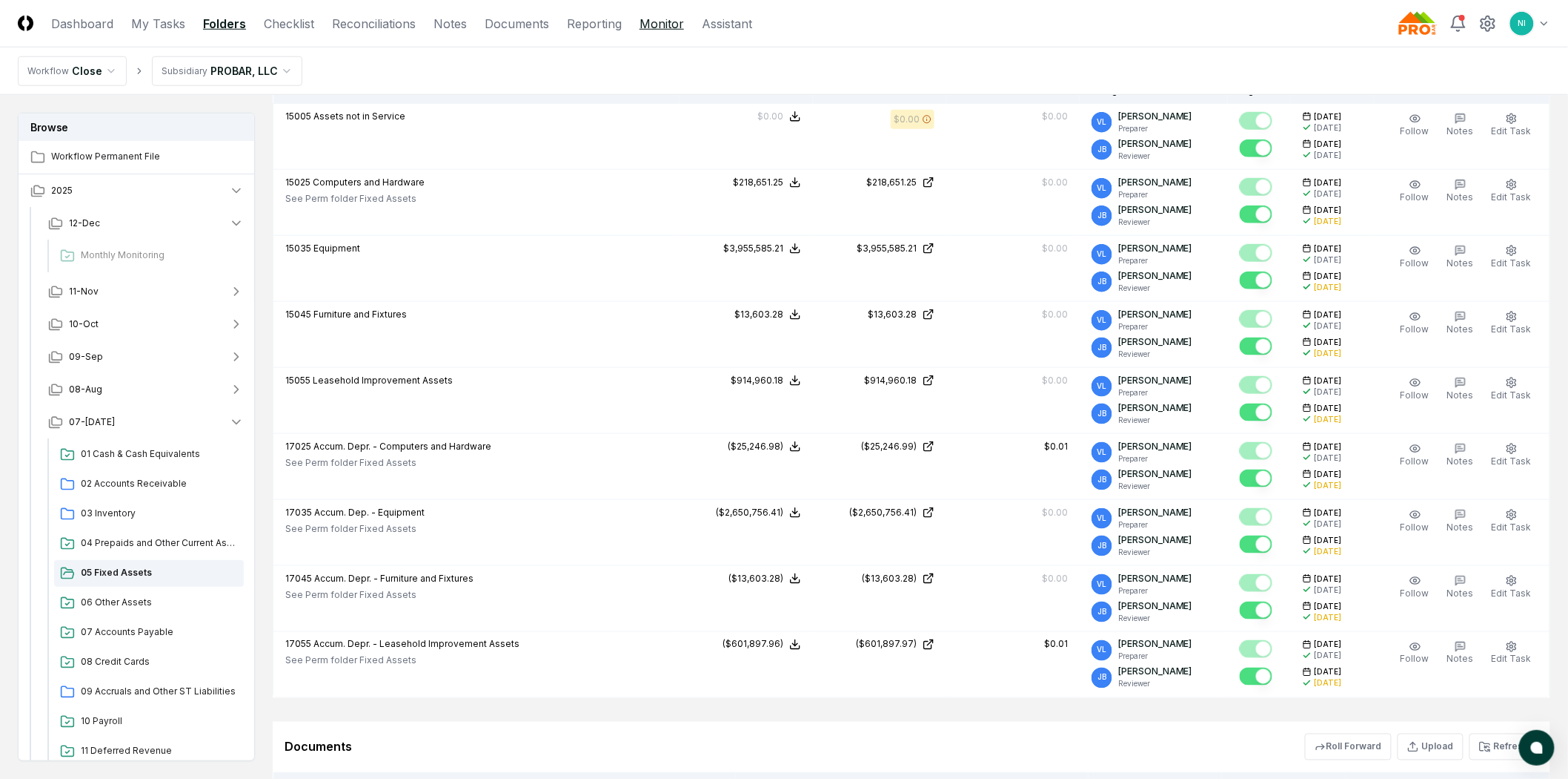
click at [668, 31] on link "Monitor" at bounding box center [661, 24] width 45 height 18
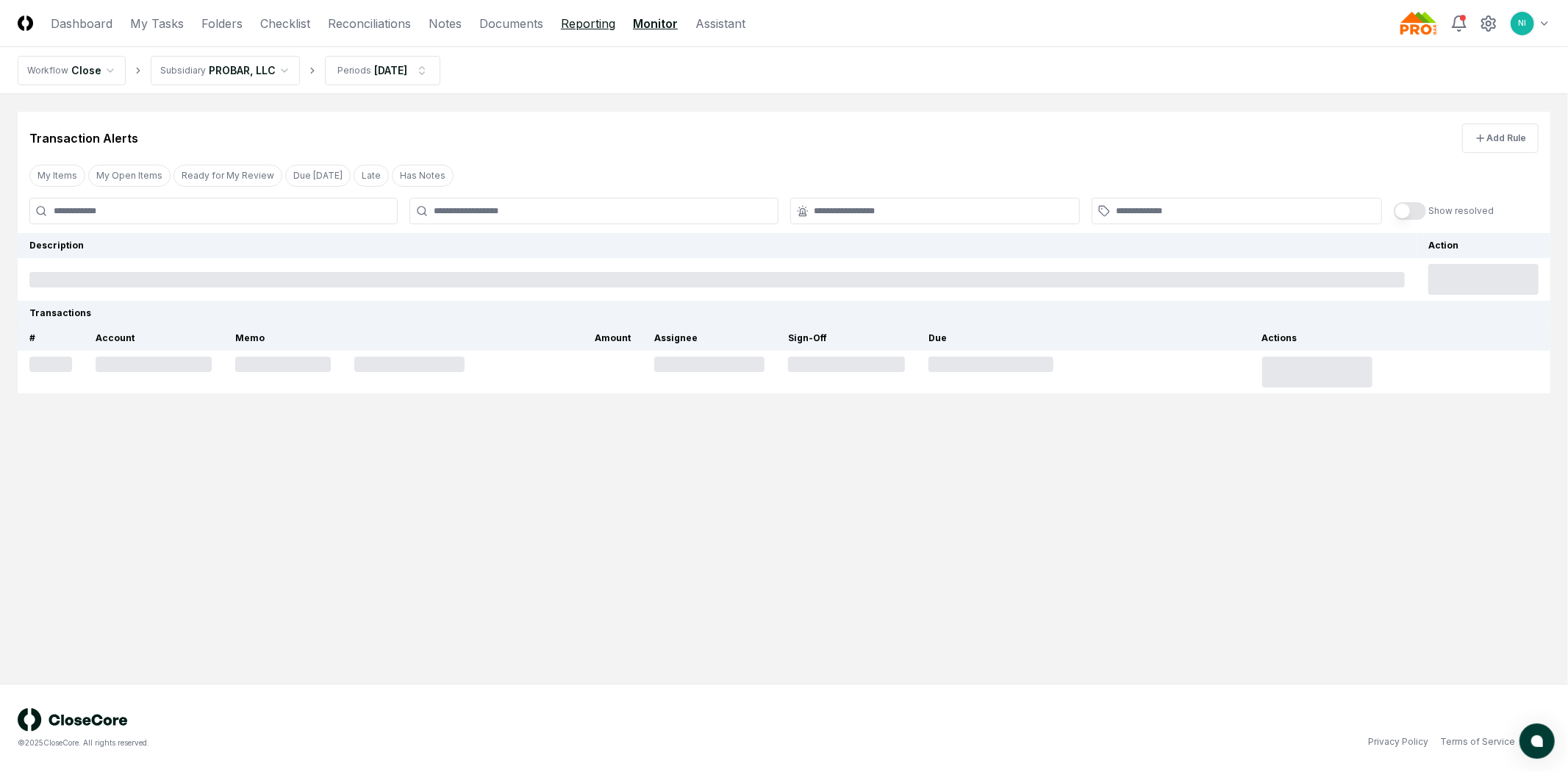
click at [590, 27] on link "Reporting" at bounding box center [588, 23] width 54 height 18
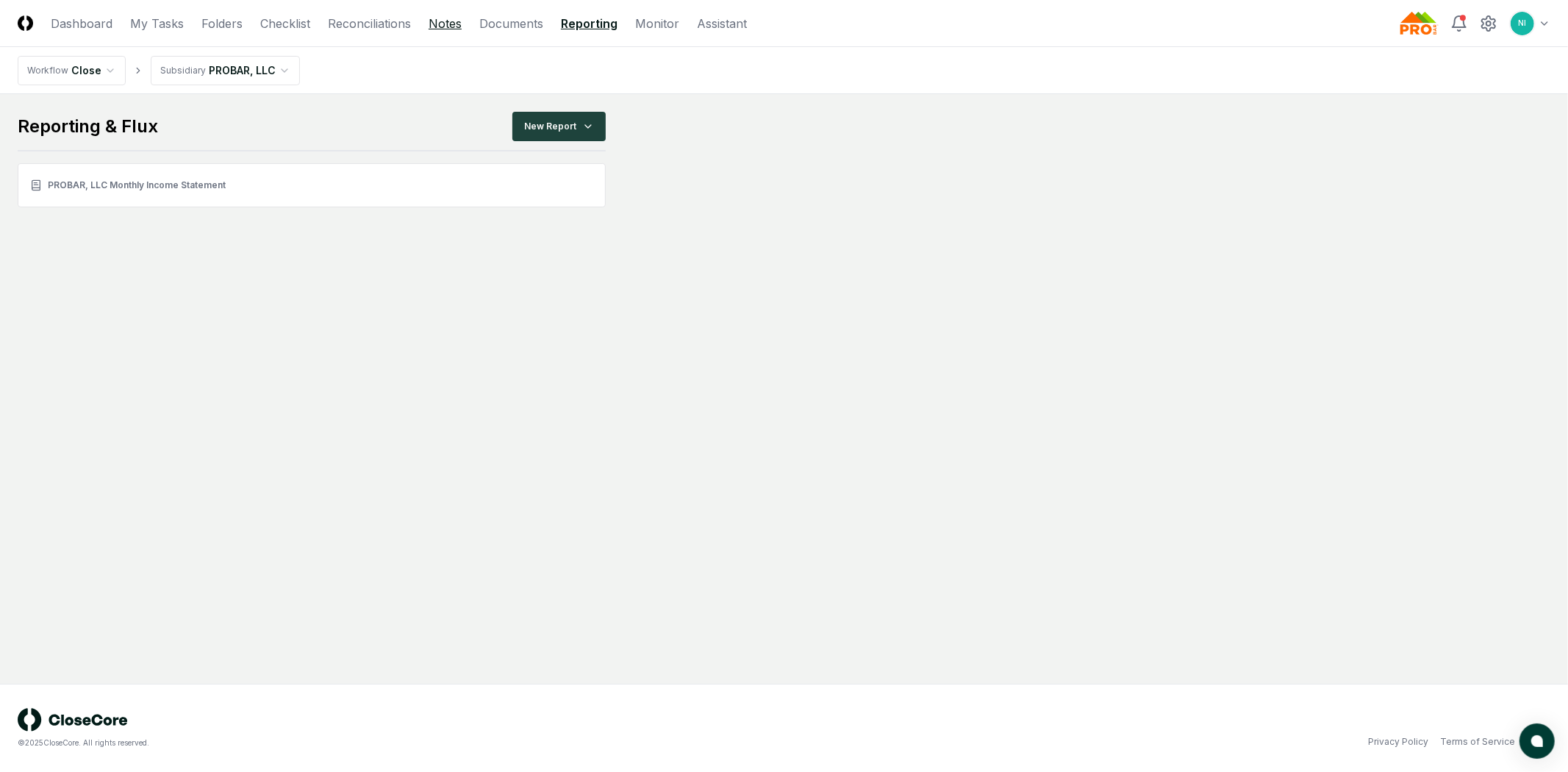
click at [442, 23] on link "Notes" at bounding box center [445, 23] width 33 height 18
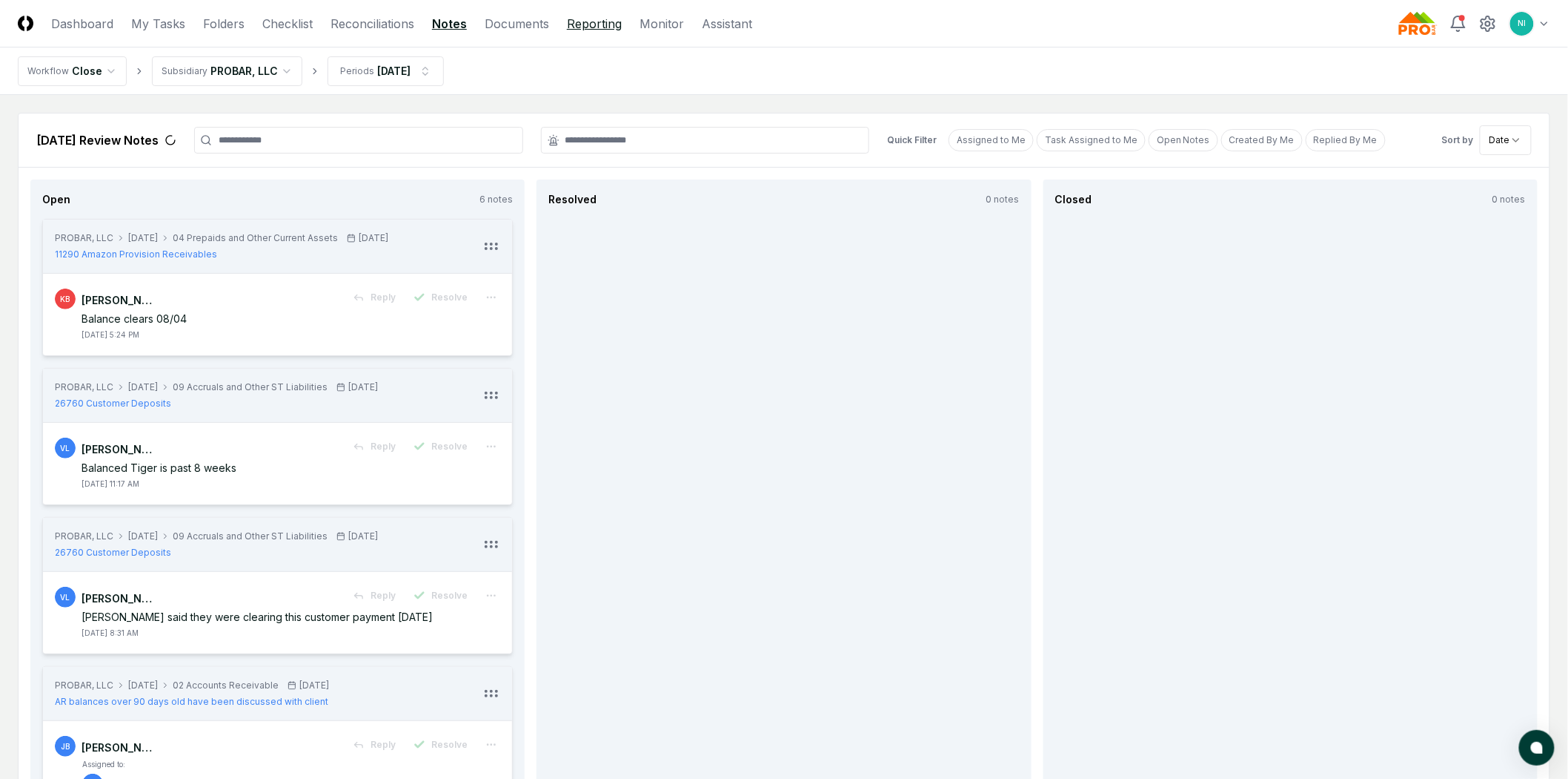
click at [612, 24] on link "Reporting" at bounding box center [594, 24] width 55 height 18
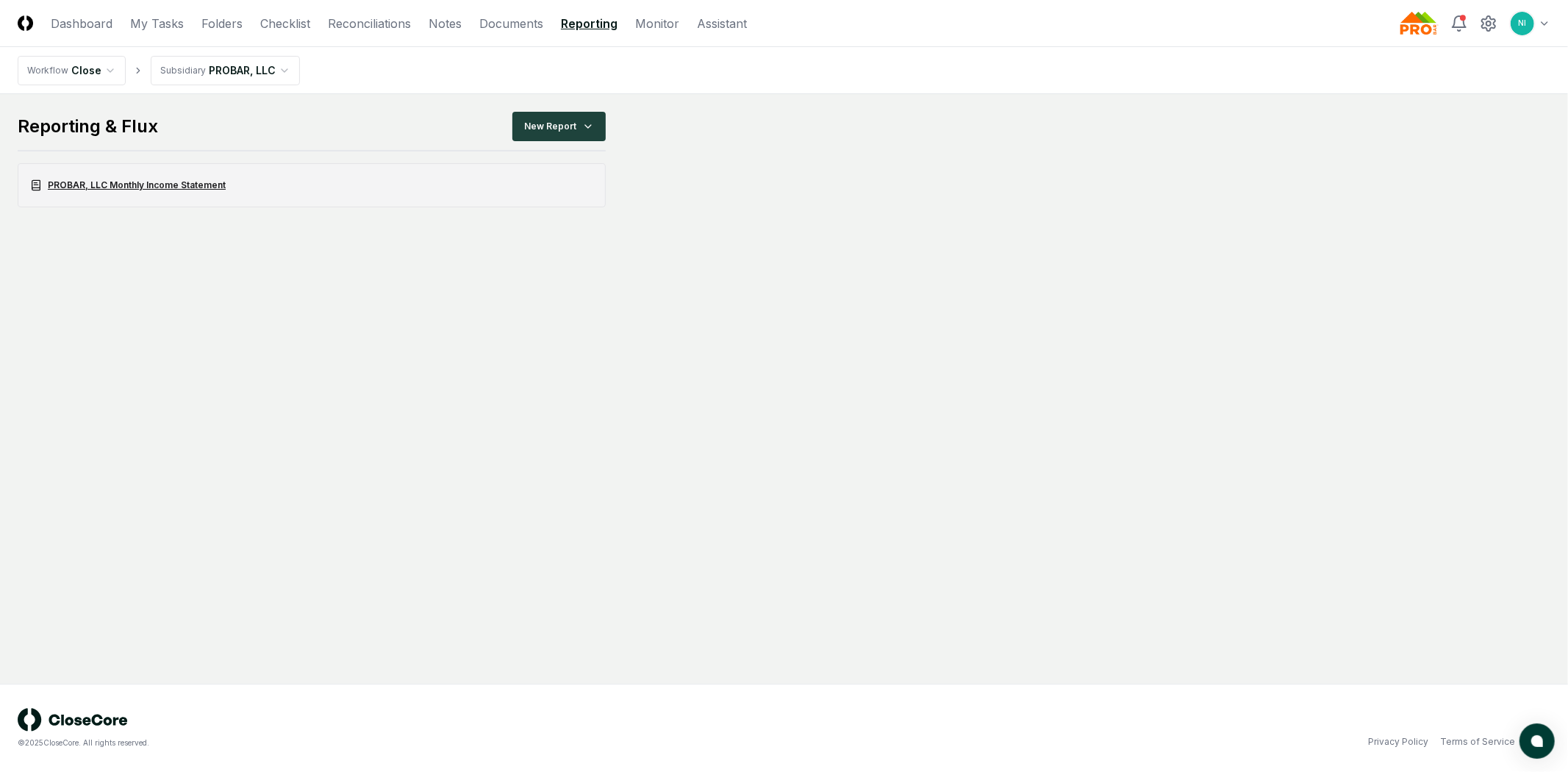
click at [437, 203] on link "PROBAR, LLC Monthly Income Statement" at bounding box center [312, 185] width 588 height 44
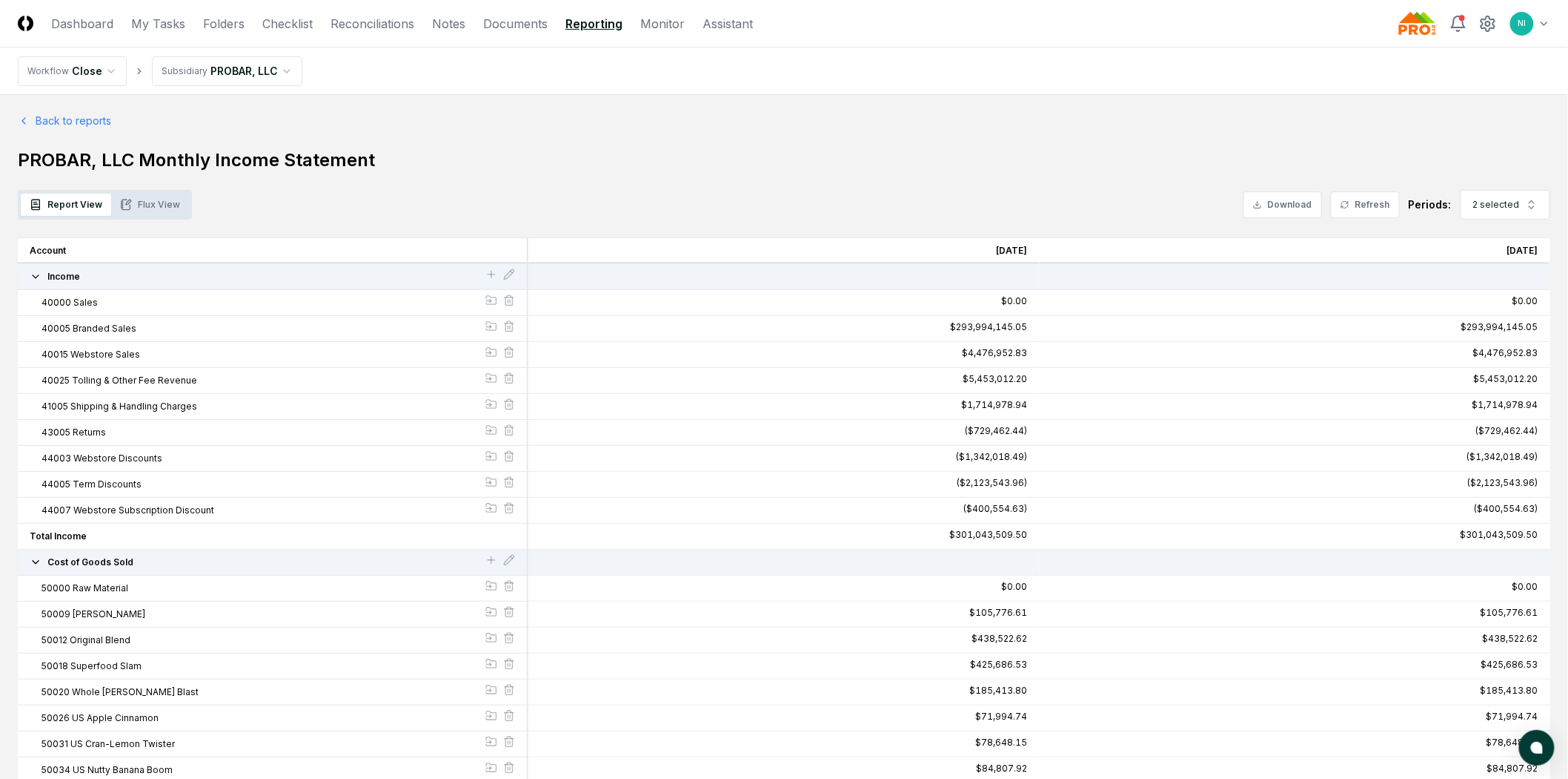
click at [149, 207] on button "Flux View" at bounding box center [150, 205] width 78 height 22
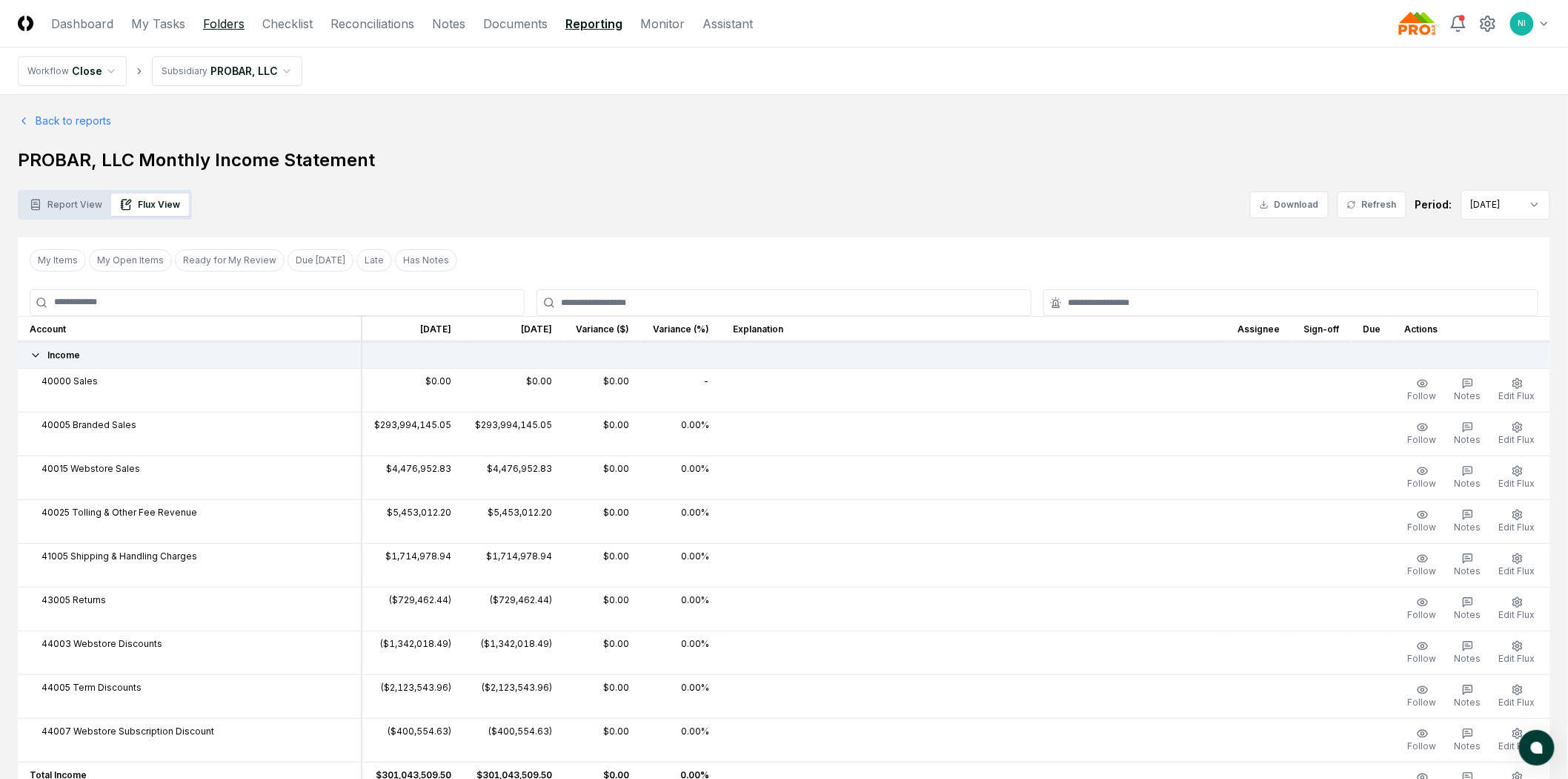
click at [221, 24] on link "Folders" at bounding box center [224, 24] width 42 height 18
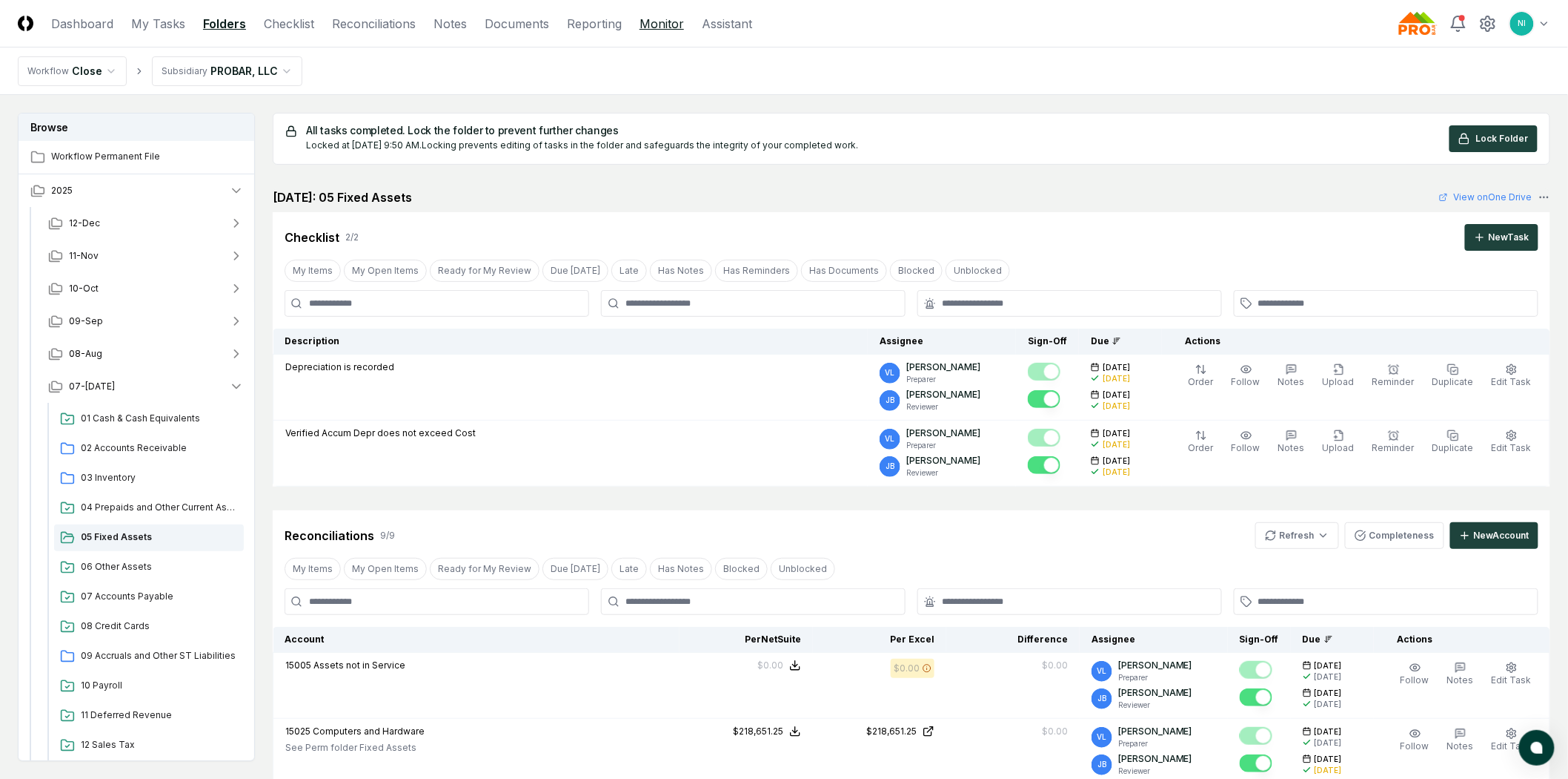
click at [648, 23] on link "Monitor" at bounding box center [661, 24] width 45 height 18
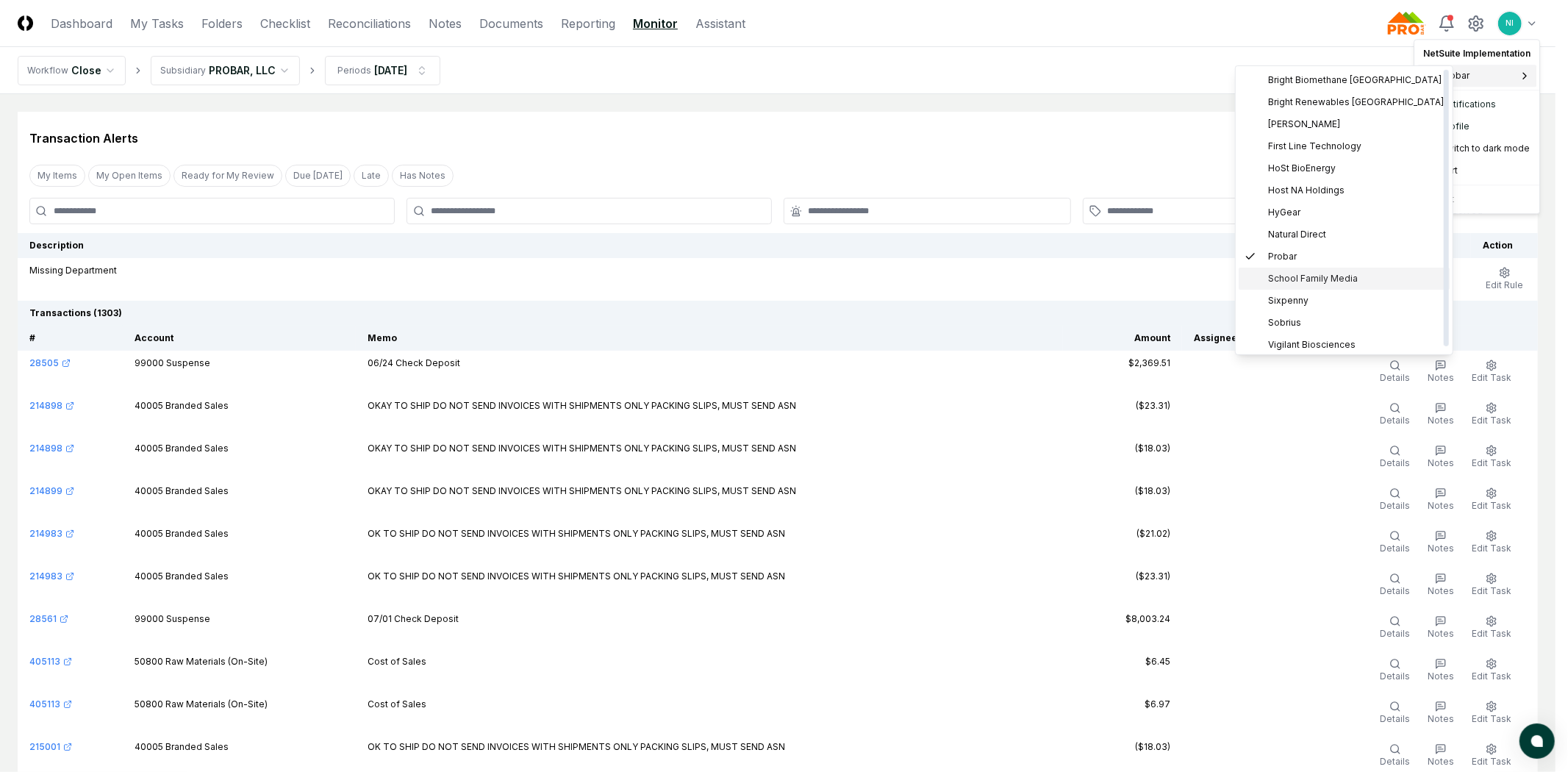
click at [1295, 280] on span "School Family Media" at bounding box center [1312, 278] width 89 height 14
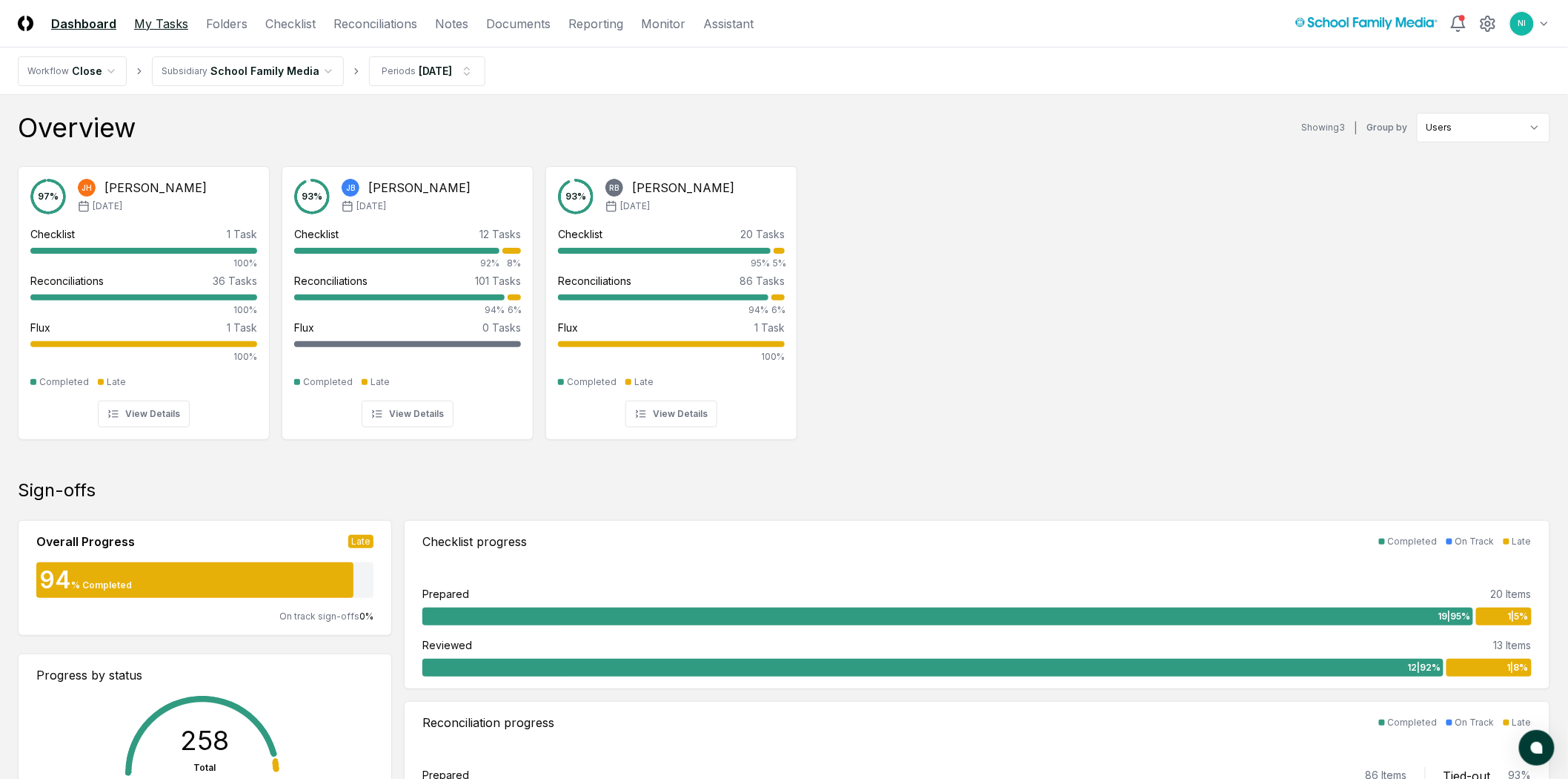
click at [179, 26] on link "My Tasks" at bounding box center [160, 24] width 54 height 18
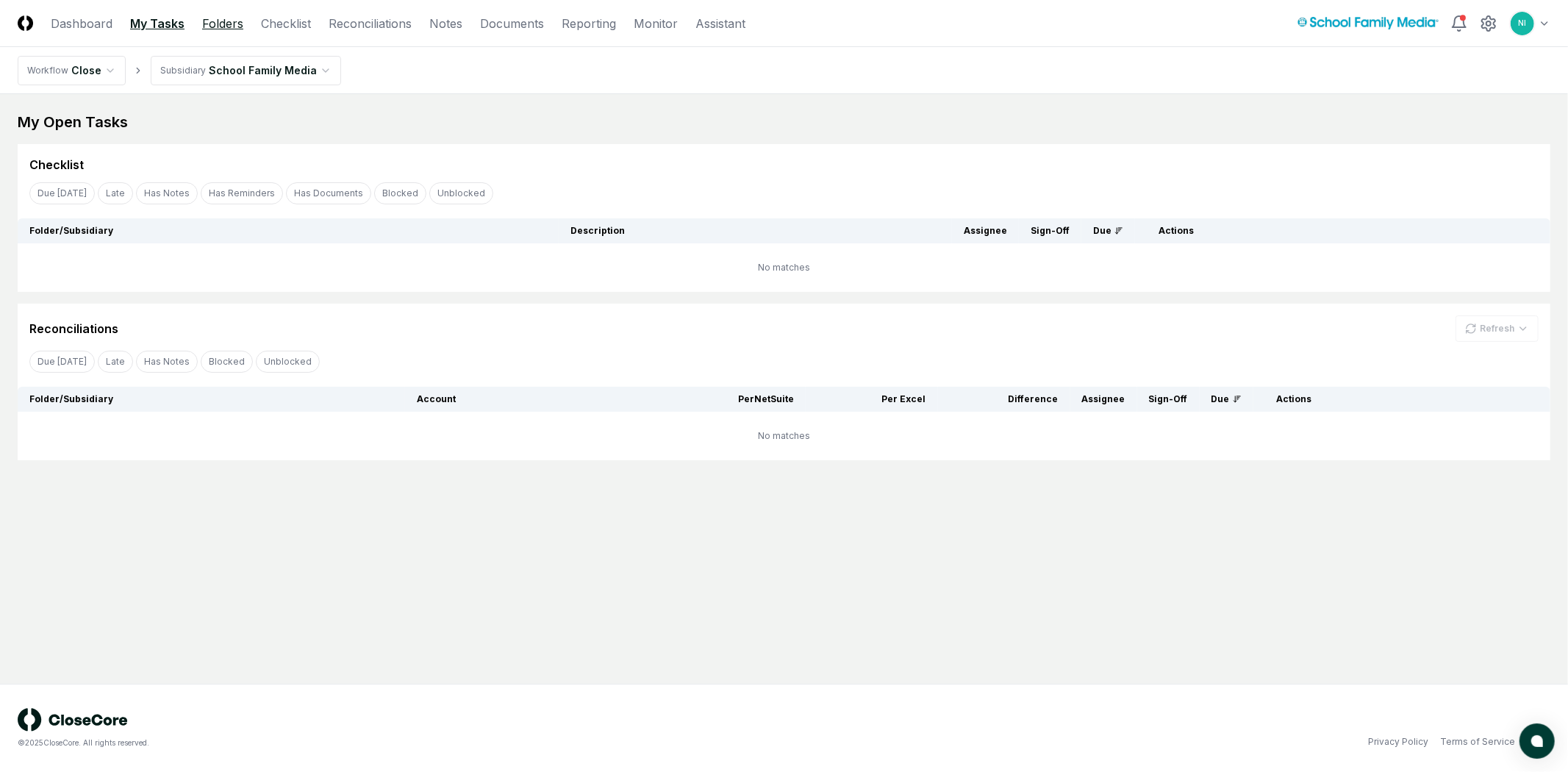
click at [220, 25] on link "Folders" at bounding box center [223, 23] width 42 height 18
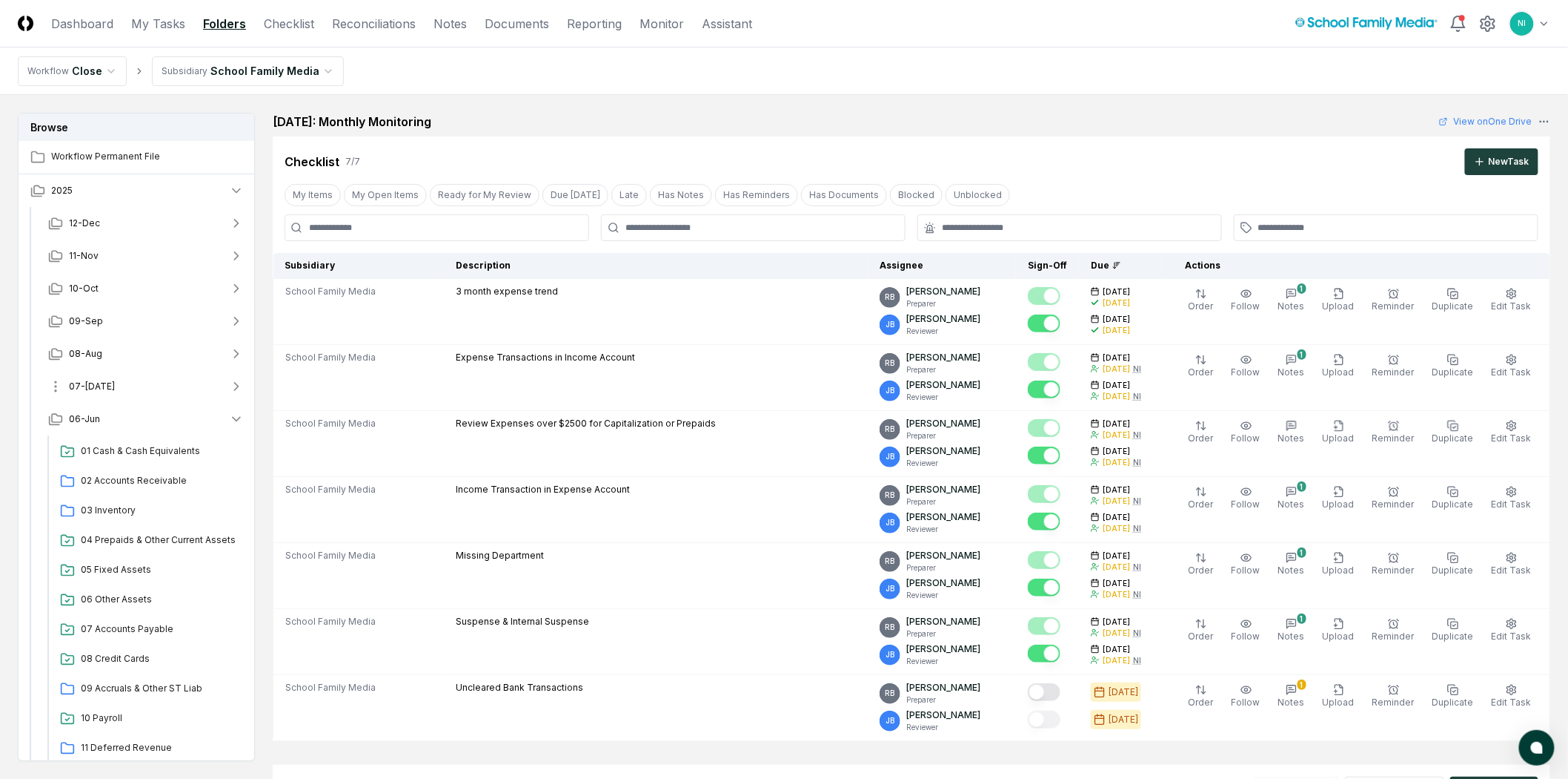
click at [91, 388] on span "07-Jul" at bounding box center [92, 386] width 46 height 14
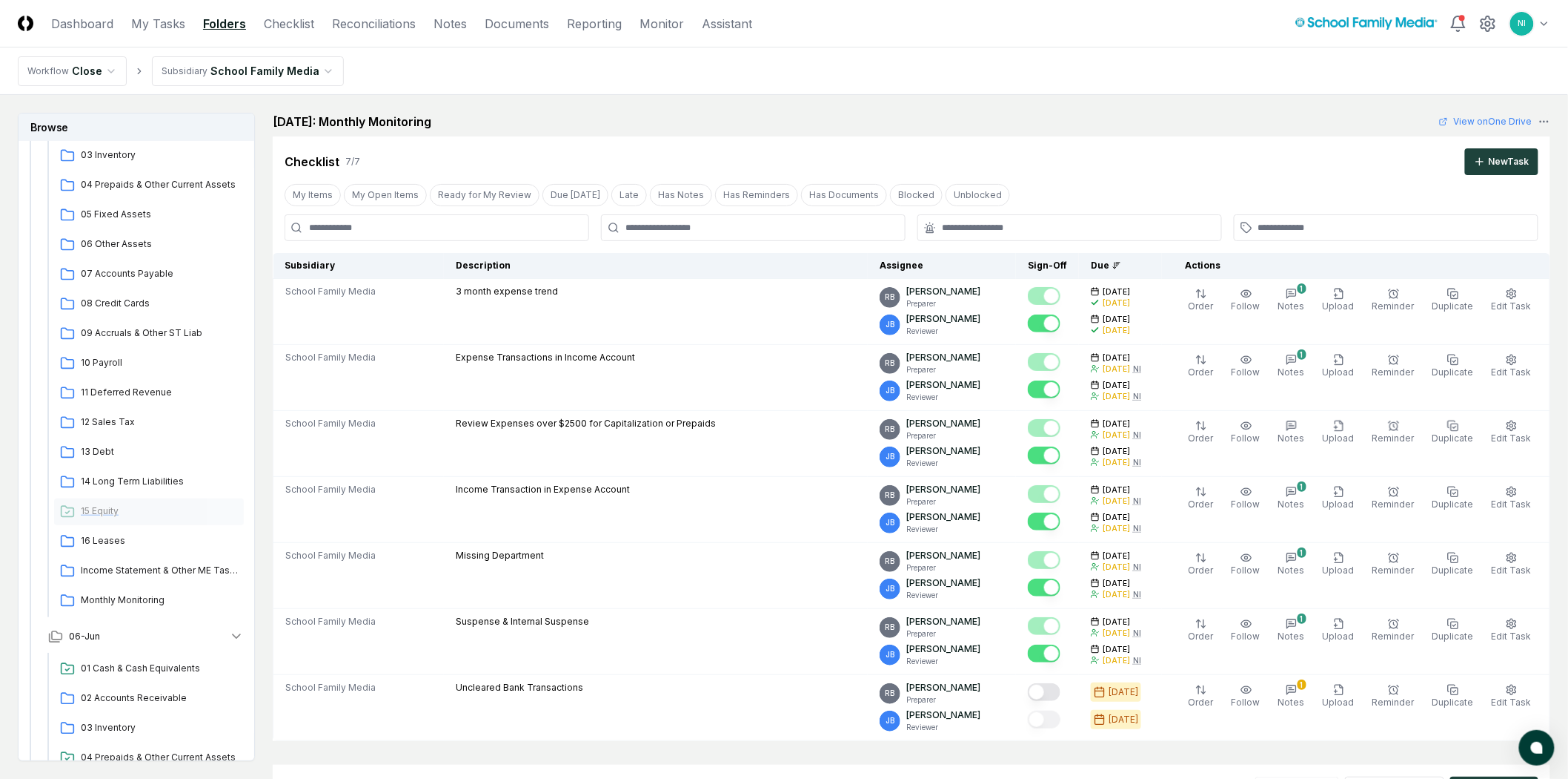
scroll to position [329, 0]
click at [109, 593] on span "Monthly Monitoring" at bounding box center [159, 592] width 157 height 14
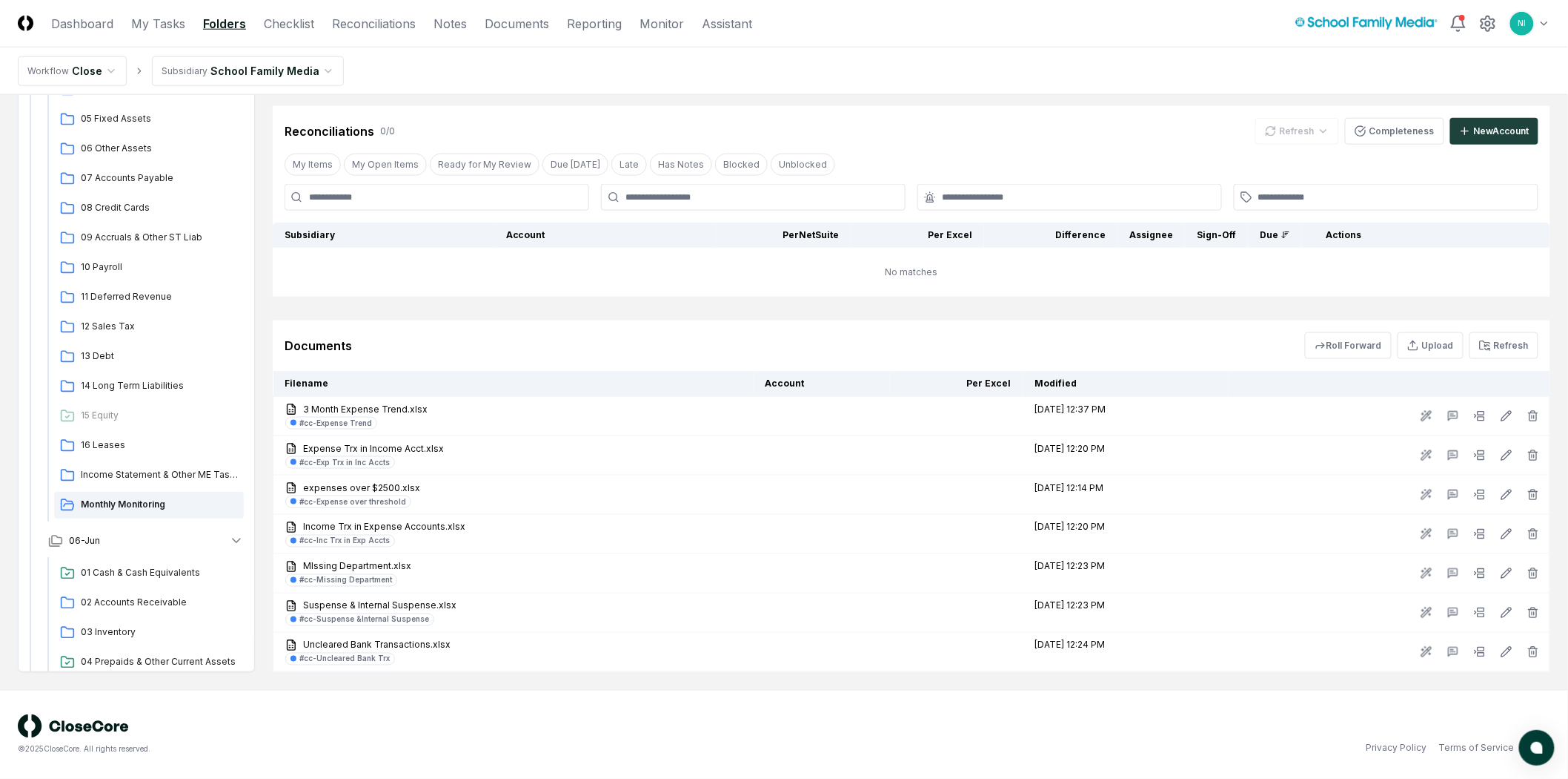
scroll to position [662, 0]
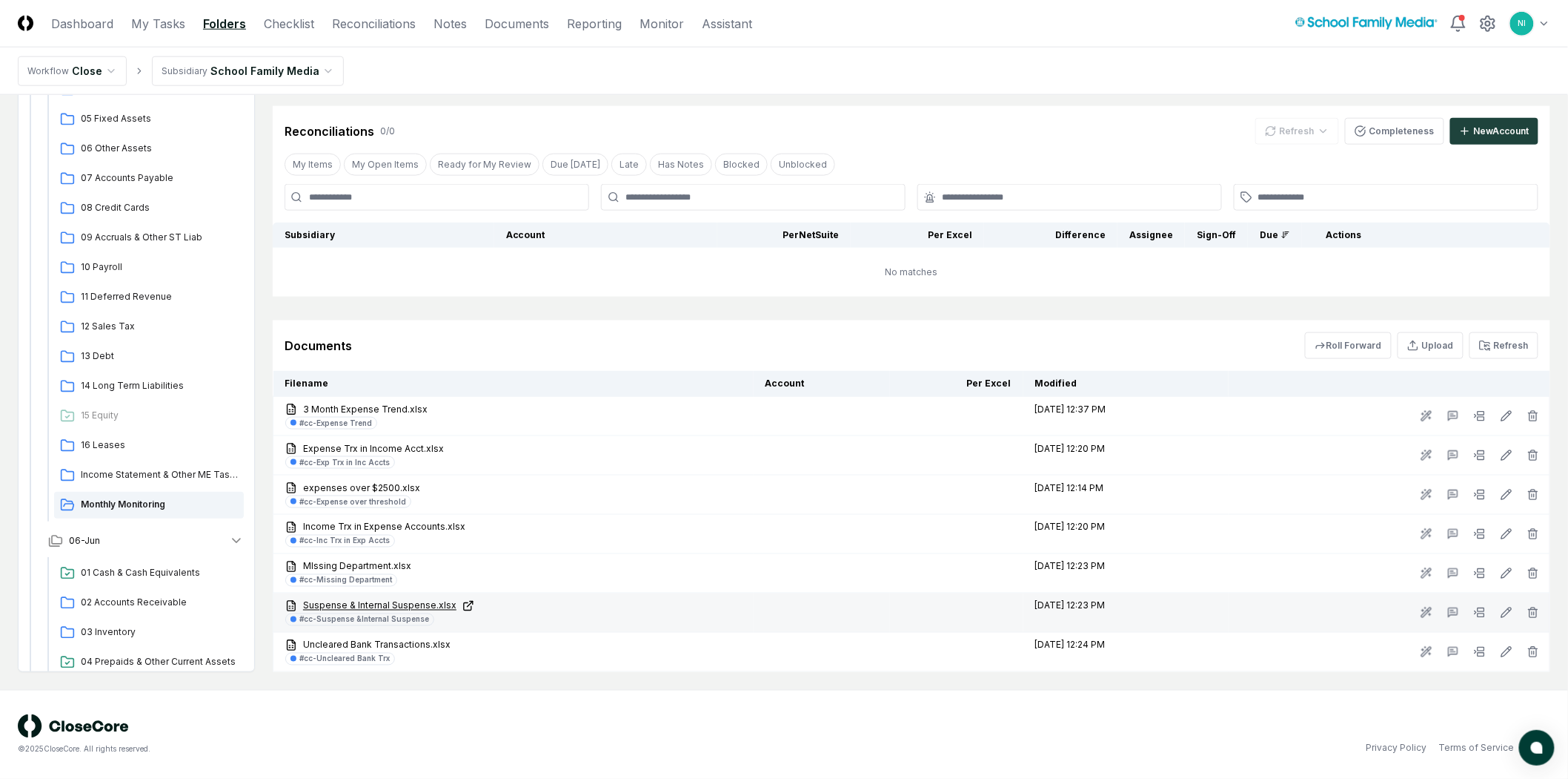
click at [390, 602] on link "Suspense & Internal Suspense.xlsx" at bounding box center [514, 605] width 457 height 14
